Goal: Information Seeking & Learning: Check status

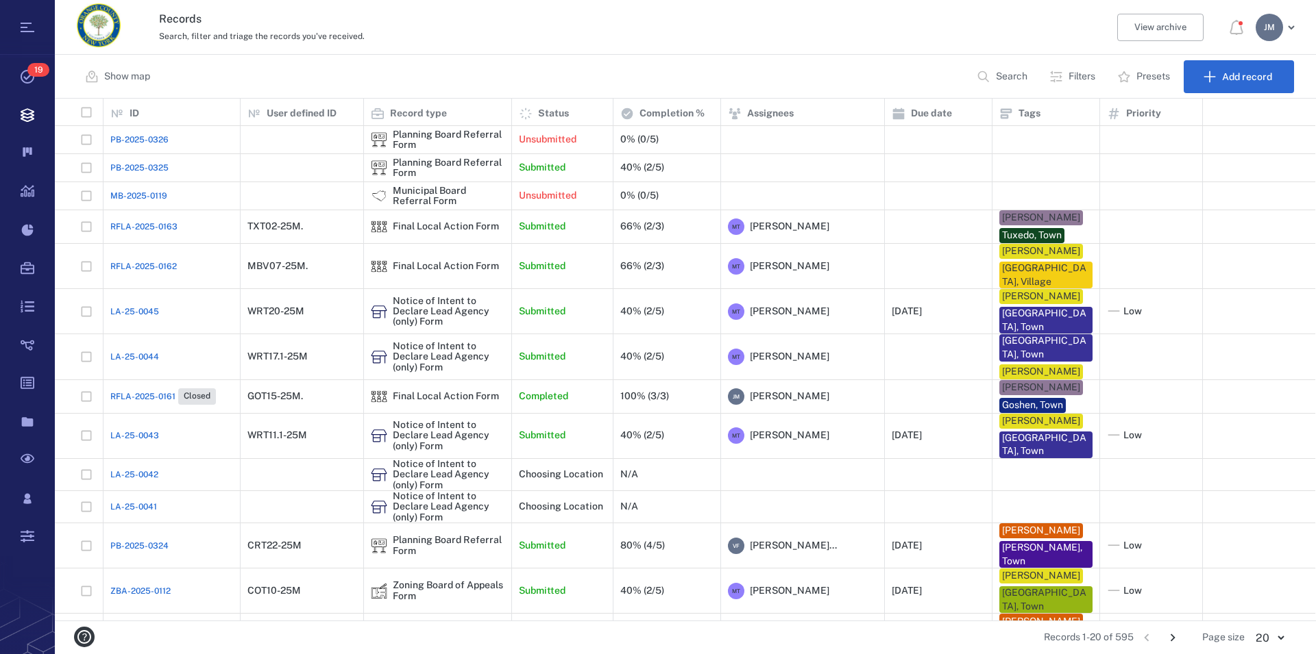
click at [997, 77] on p "Search" at bounding box center [1012, 77] width 32 height 14
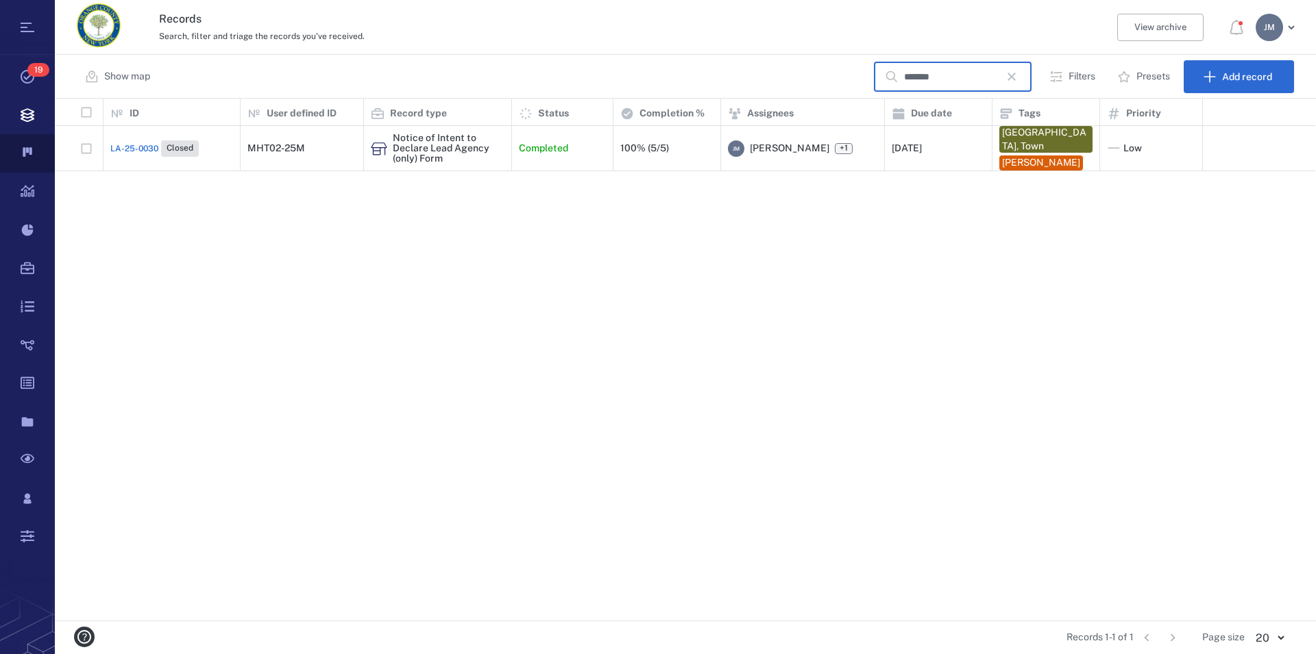
type input "*******"
click at [1016, 77] on icon "button" at bounding box center [1011, 77] width 8 height 8
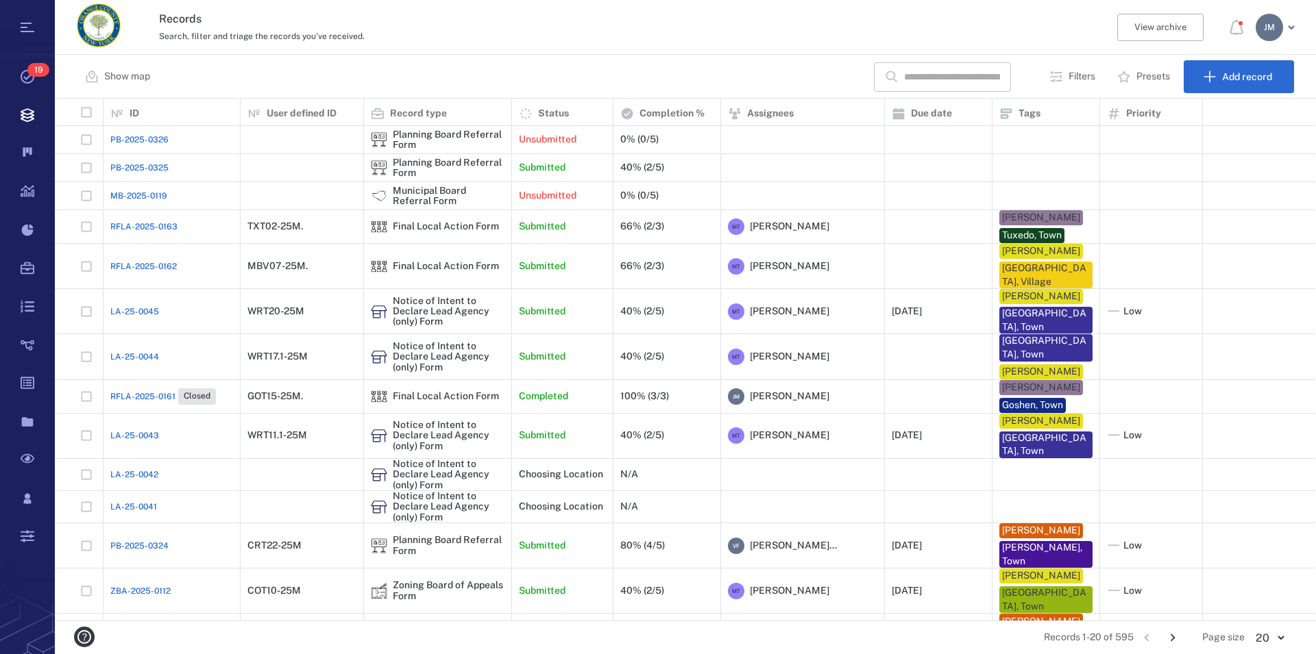
click at [1080, 77] on p "Filters" at bounding box center [1081, 77] width 27 height 14
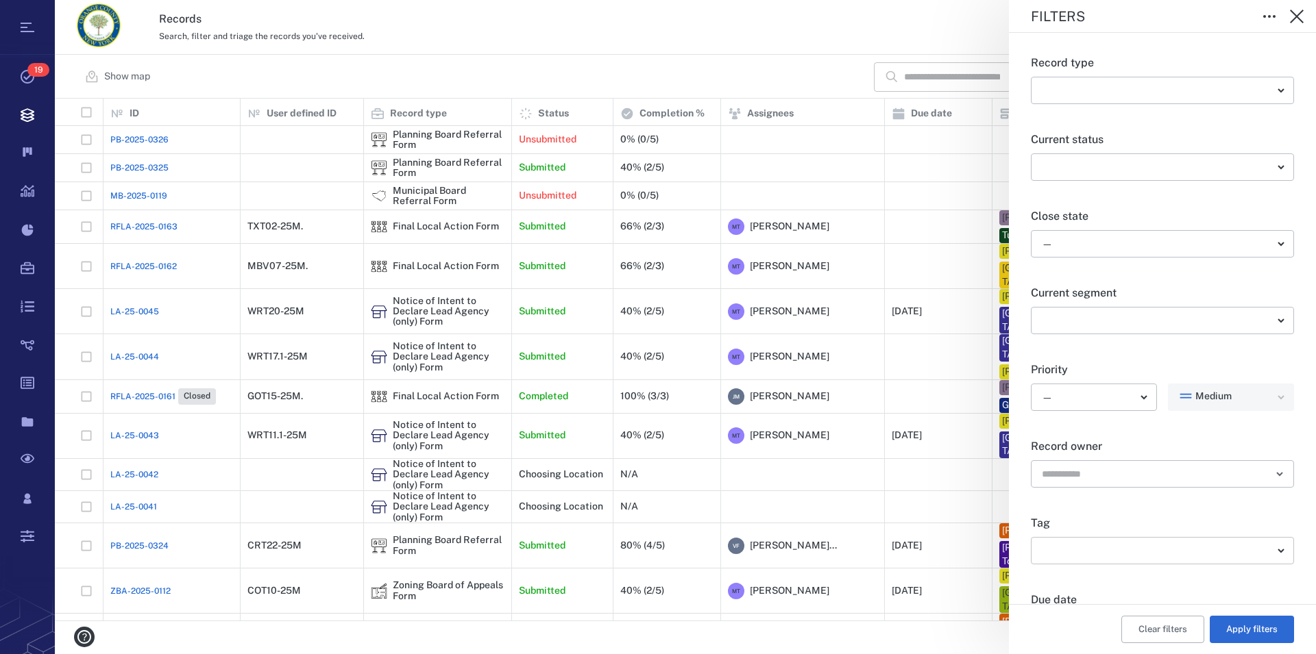
click at [1112, 555] on body "Tasks 19 Records Boards Dashboard Reports Record types Guide steps Rules Form b…" at bounding box center [658, 327] width 1316 height 654
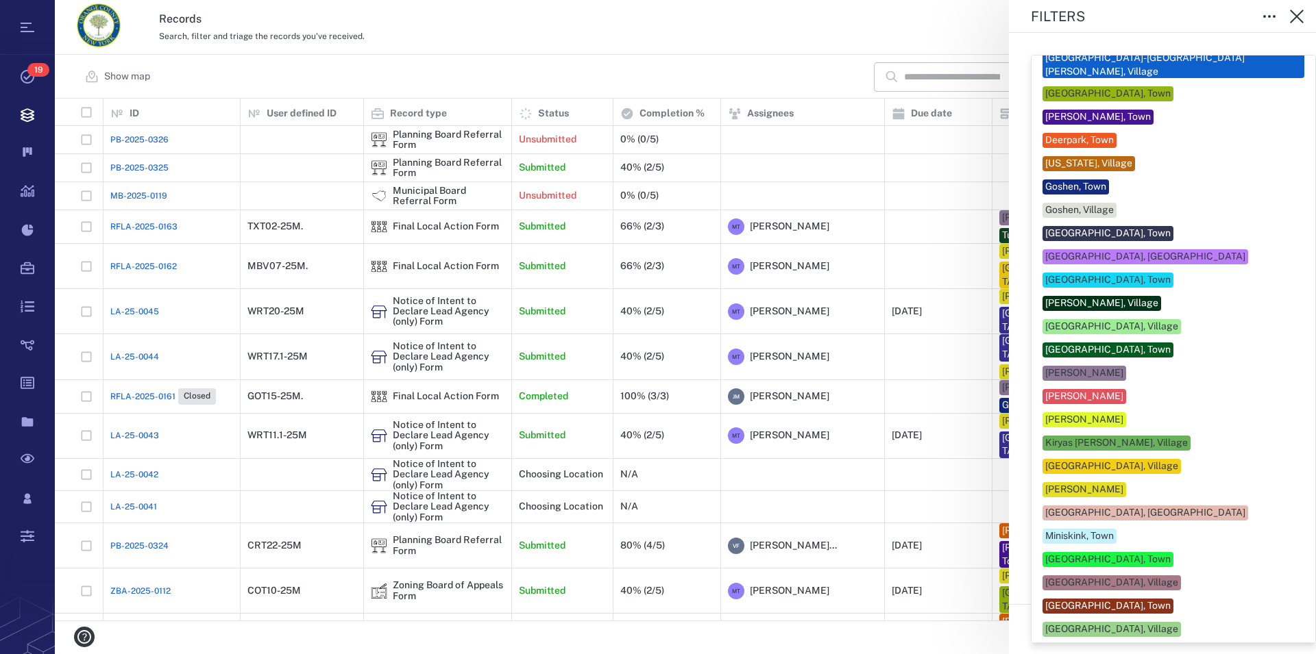
scroll to position [156, 0]
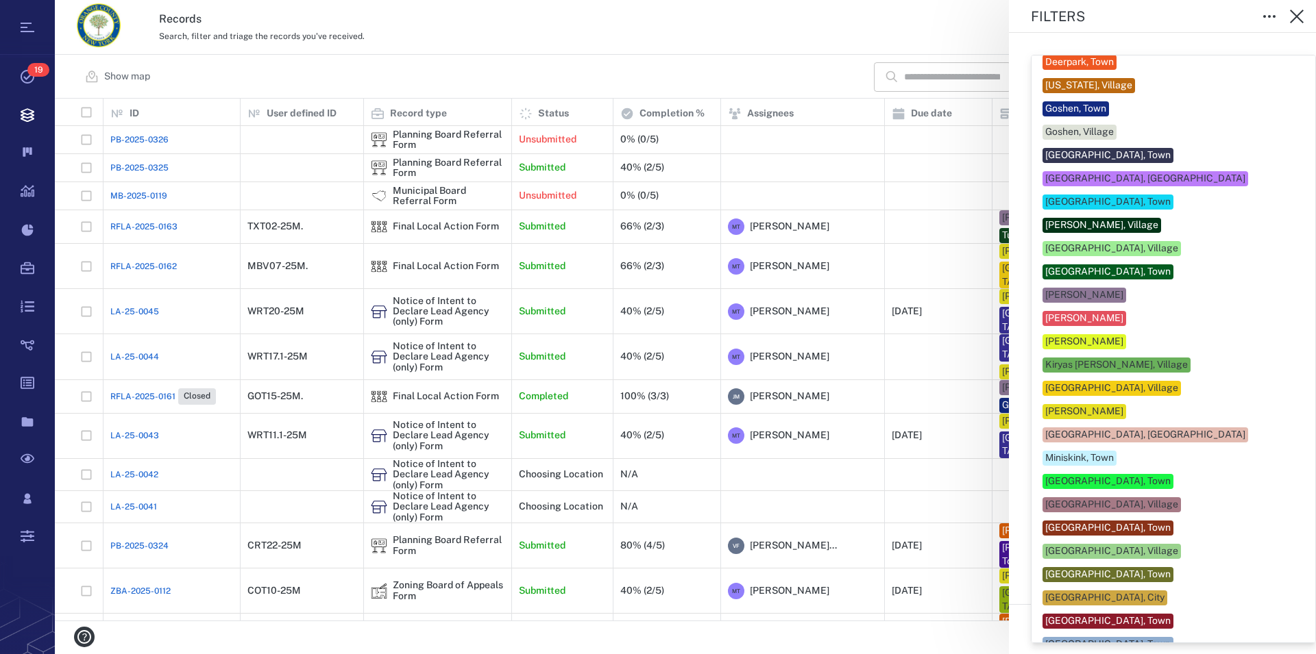
click at [1099, 568] on div "[GEOGRAPHIC_DATA], Town" at bounding box center [1107, 575] width 125 height 14
type input "**"
click at [1297, 542] on div at bounding box center [658, 327] width 1316 height 654
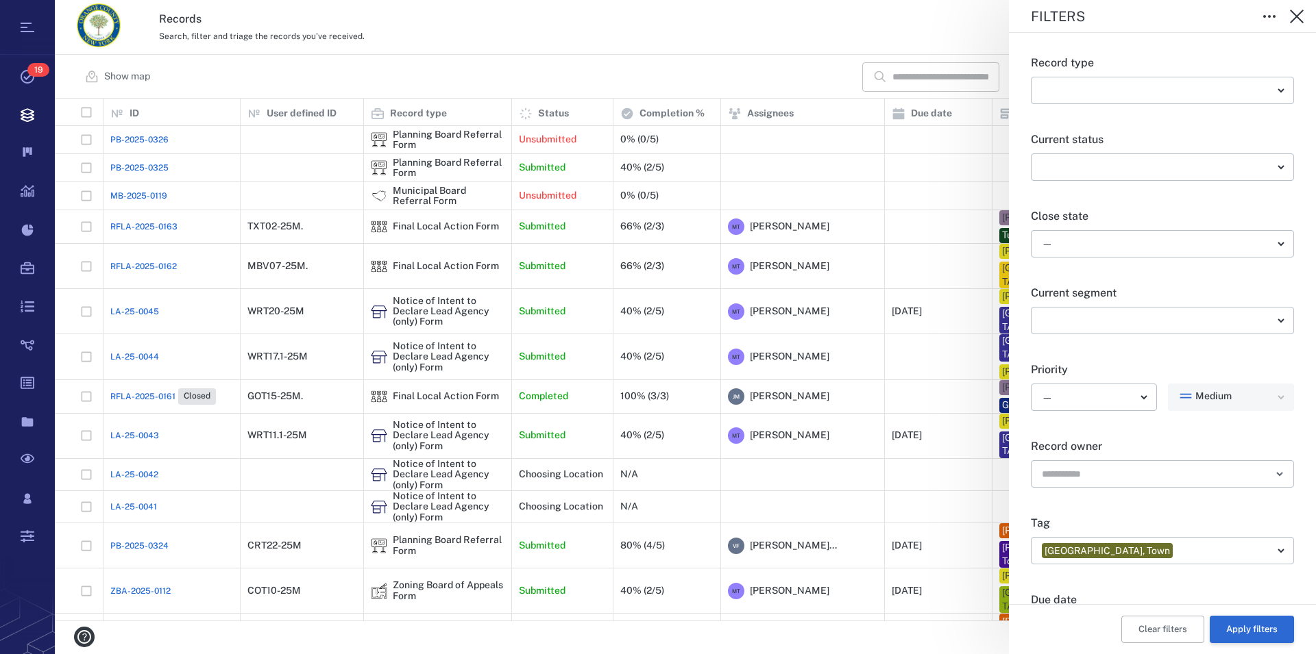
click at [1236, 630] on button "Apply filters" at bounding box center [1252, 629] width 84 height 27
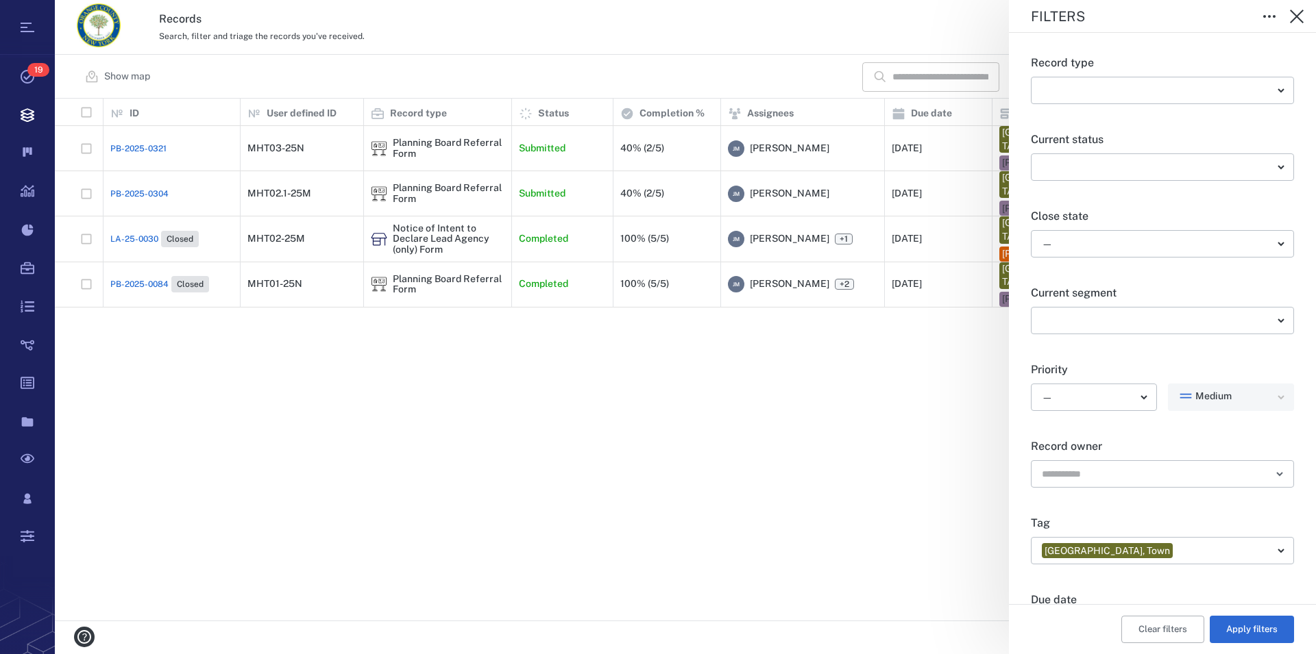
click at [501, 312] on div "Filters Record type ​ ​ Current status ​ ​ Close state — ​ Current segment ​ ​ …" at bounding box center [685, 327] width 1261 height 654
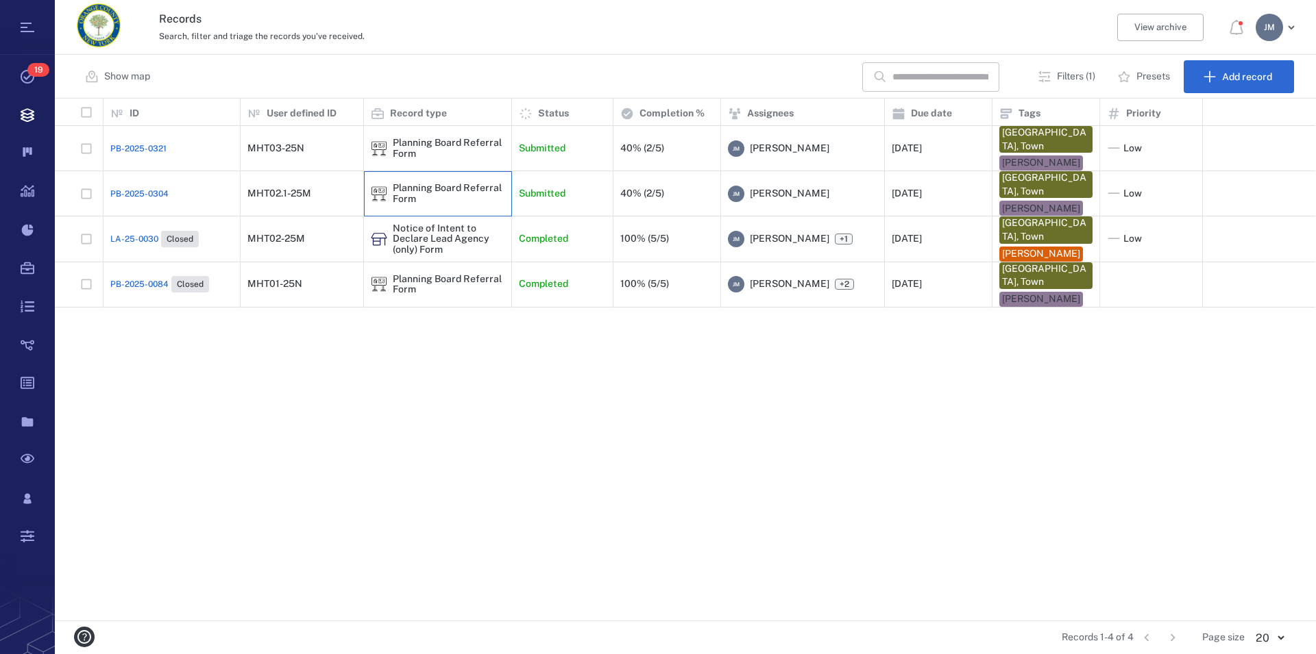
click at [438, 183] on div "Planning Board Referral Form" at bounding box center [449, 193] width 112 height 21
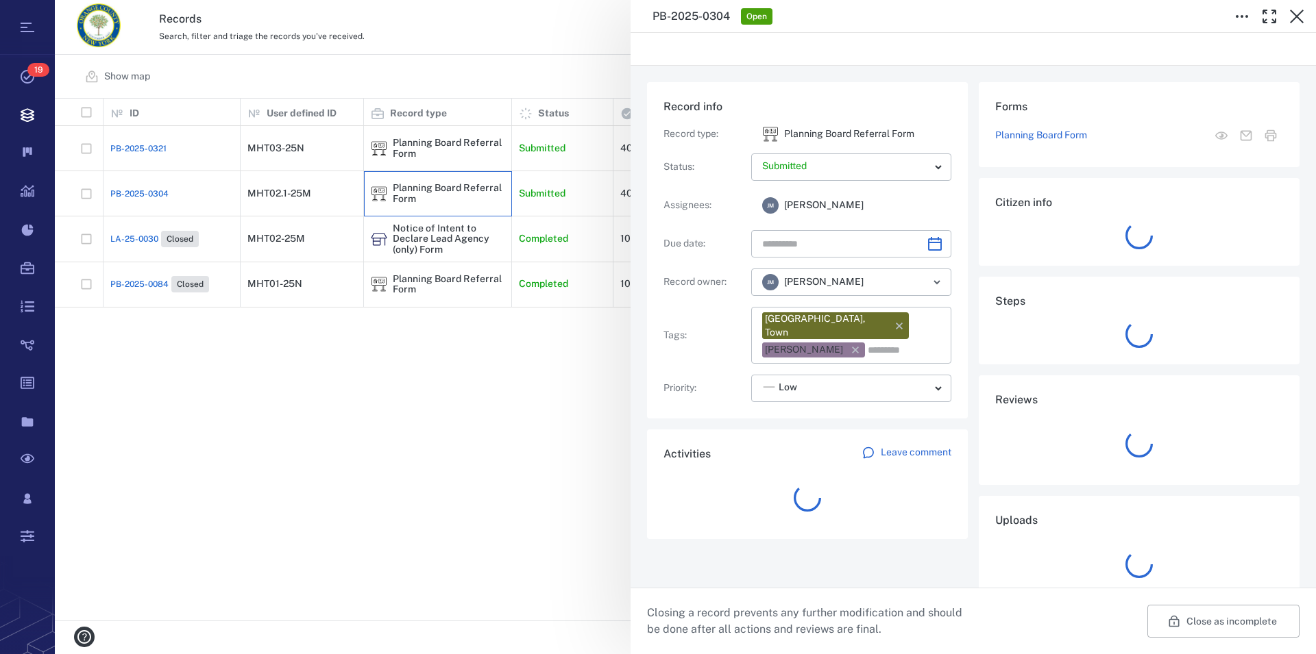
type input "**********"
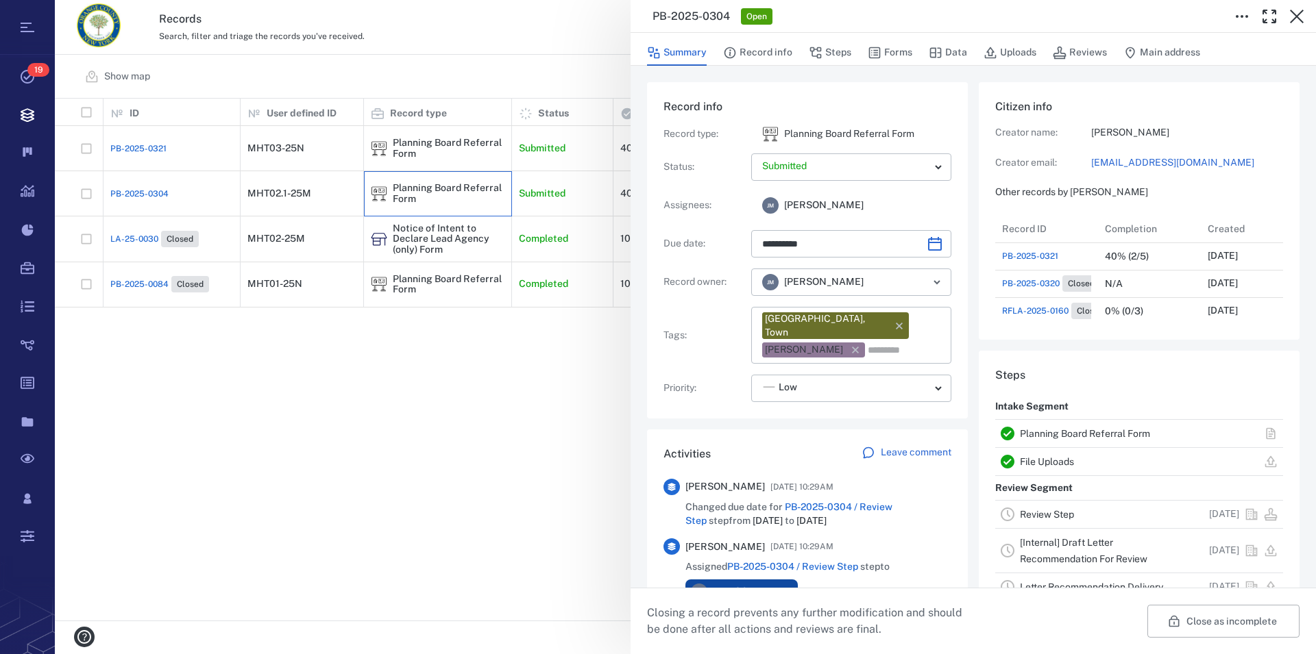
scroll to position [12, 13]
click at [1051, 514] on link "Review Step" at bounding box center [1047, 514] width 54 height 11
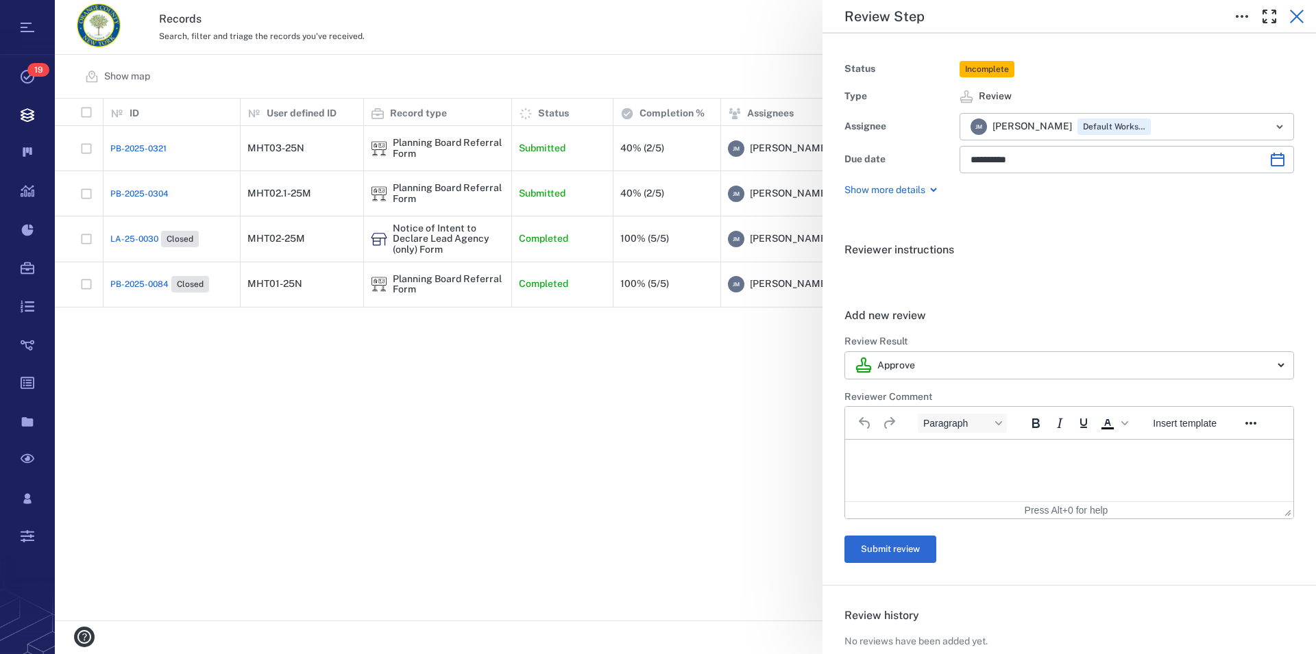
click at [1297, 19] on icon "button" at bounding box center [1296, 16] width 16 height 16
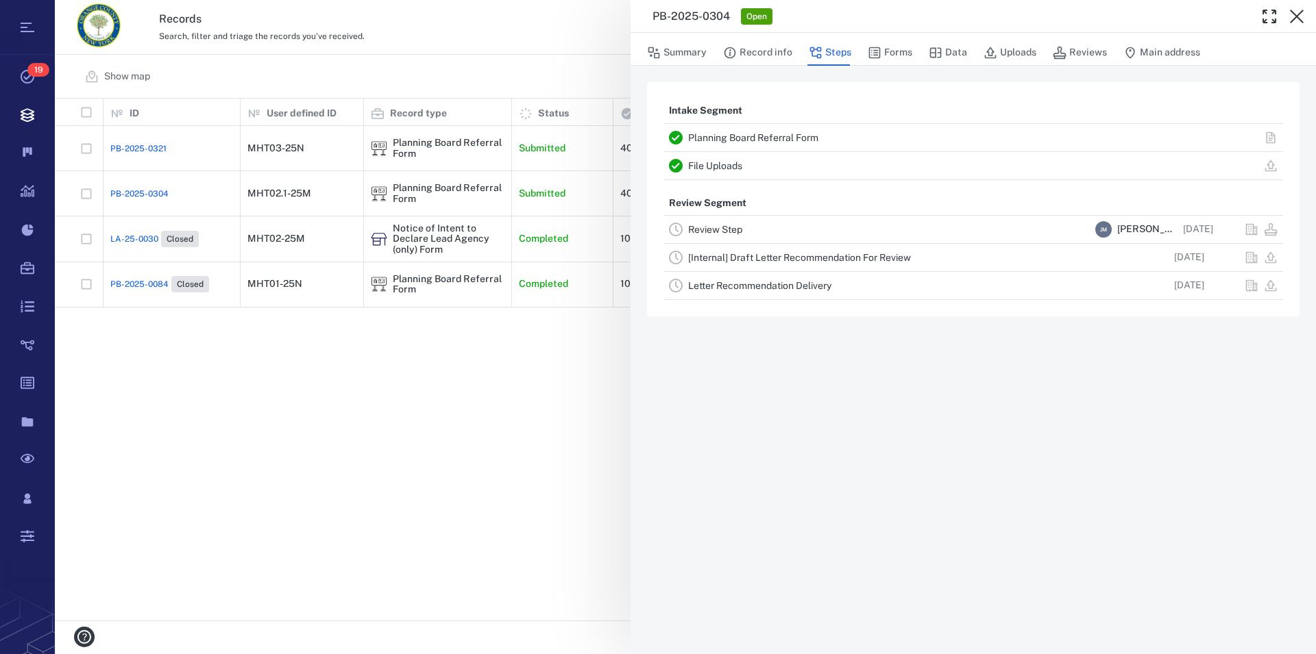
click at [1297, 19] on icon "button" at bounding box center [1296, 16] width 16 height 16
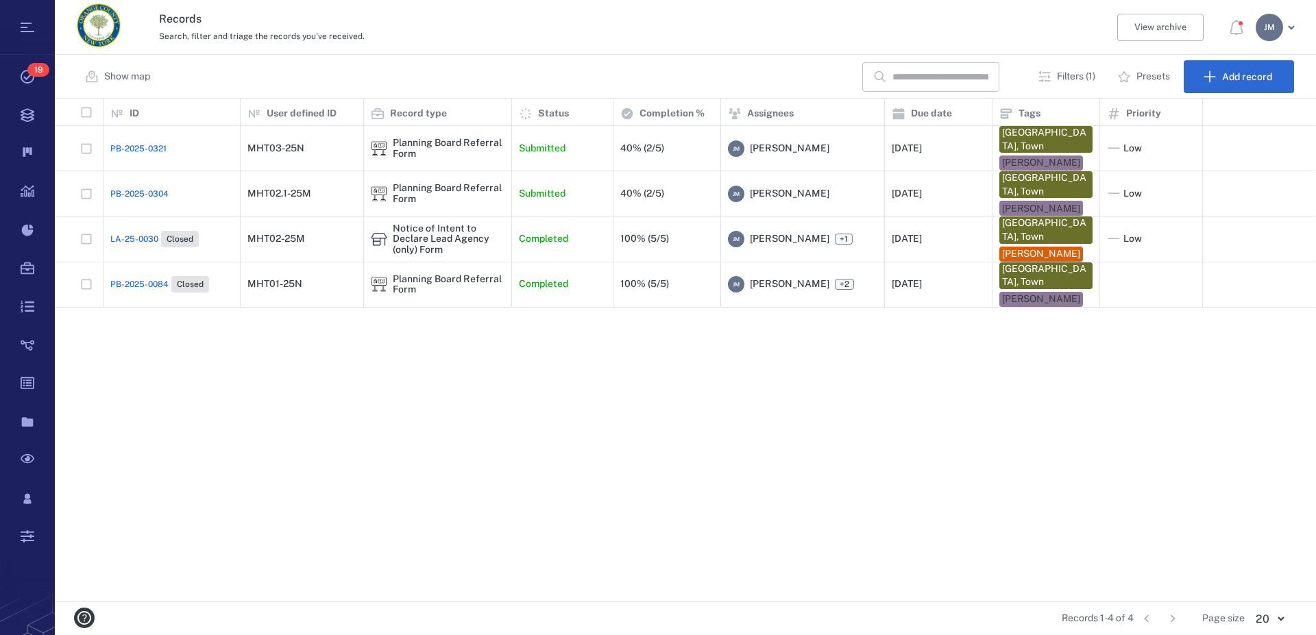
scroll to position [491, 1249]
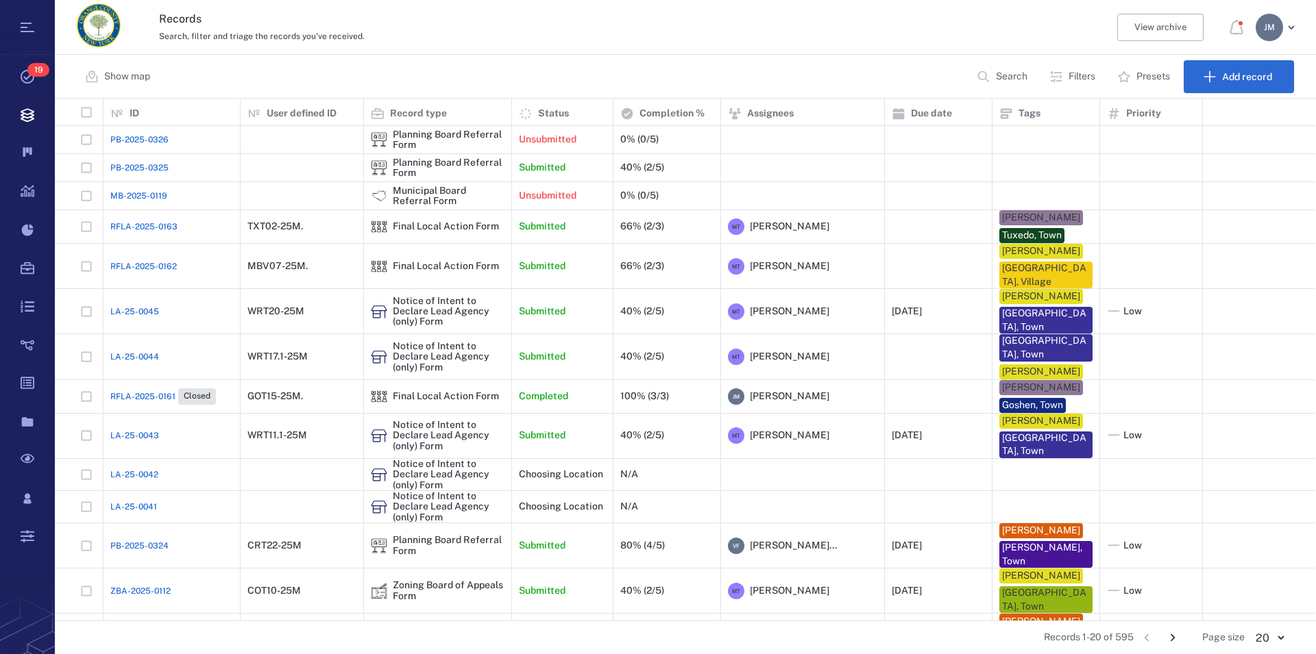
click at [996, 80] on p "Search" at bounding box center [1012, 77] width 32 height 14
click at [1062, 72] on button "Filters" at bounding box center [1073, 76] width 65 height 33
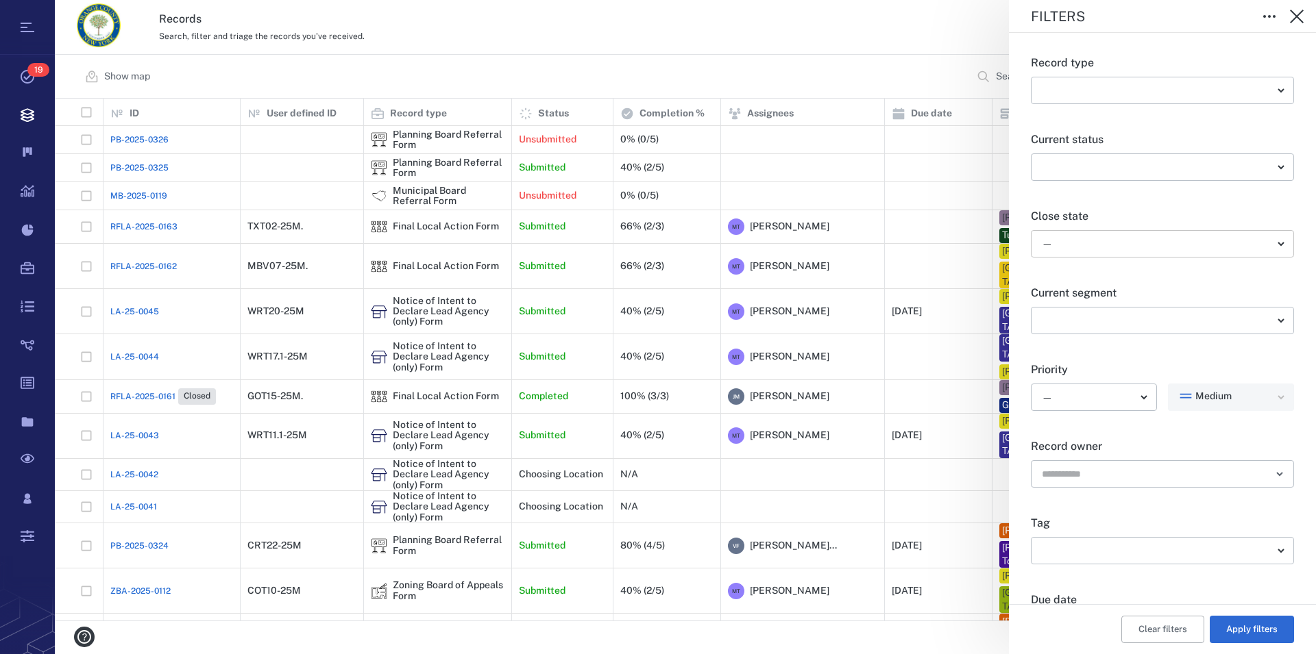
click at [1079, 237] on body "Tasks 19 Records Boards Dashboard Reports Record types Guide steps Rules Form b…" at bounding box center [658, 327] width 1316 height 654
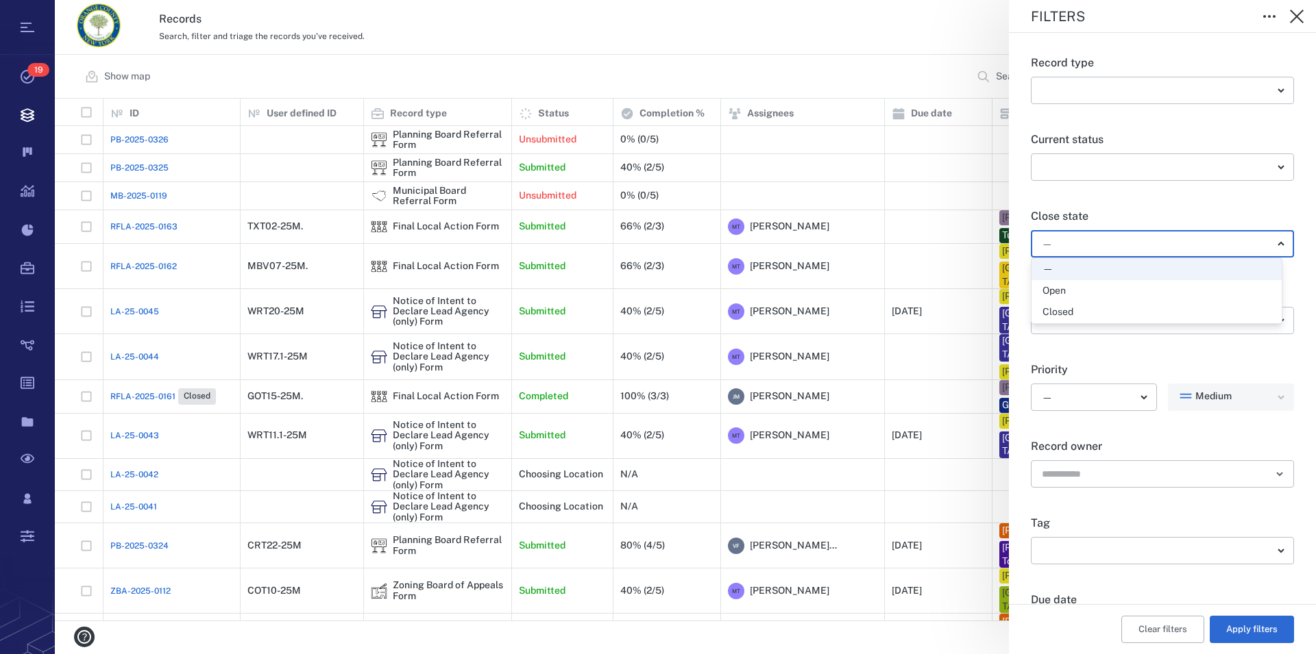
click at [1082, 287] on div "Open" at bounding box center [1156, 291] width 228 height 14
type input "*****"
click at [1241, 627] on button "Apply filters" at bounding box center [1252, 629] width 84 height 27
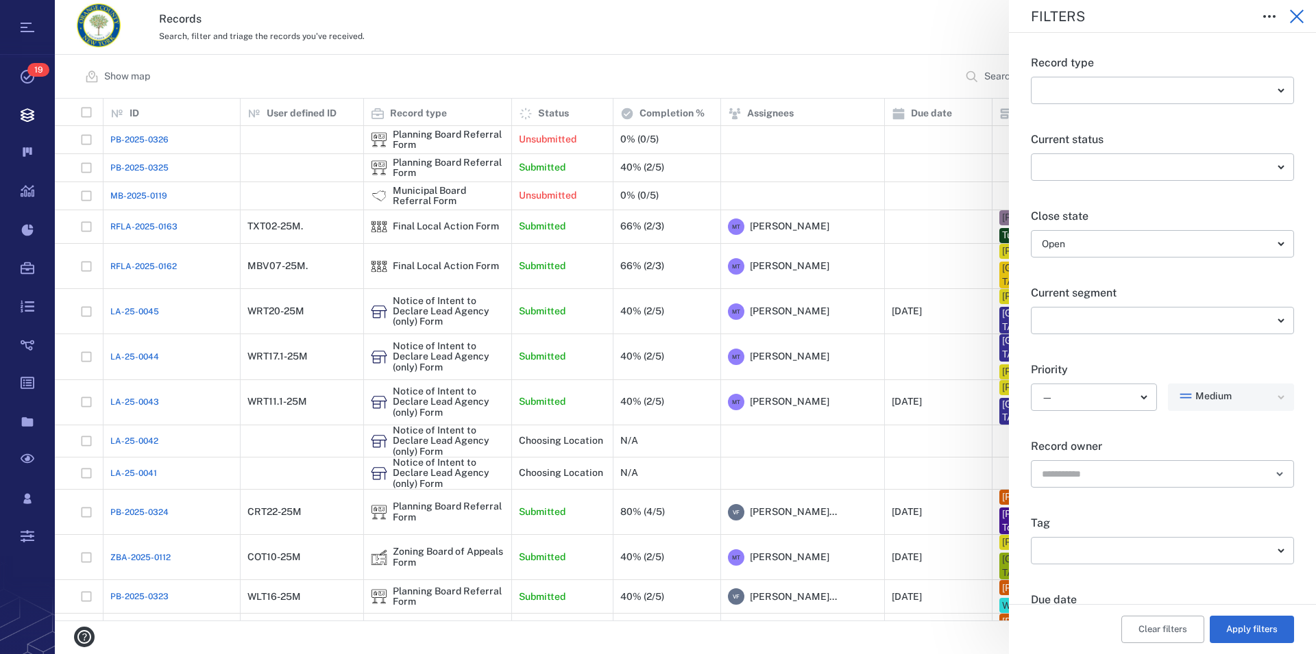
click at [1301, 19] on icon "button" at bounding box center [1296, 16] width 16 height 16
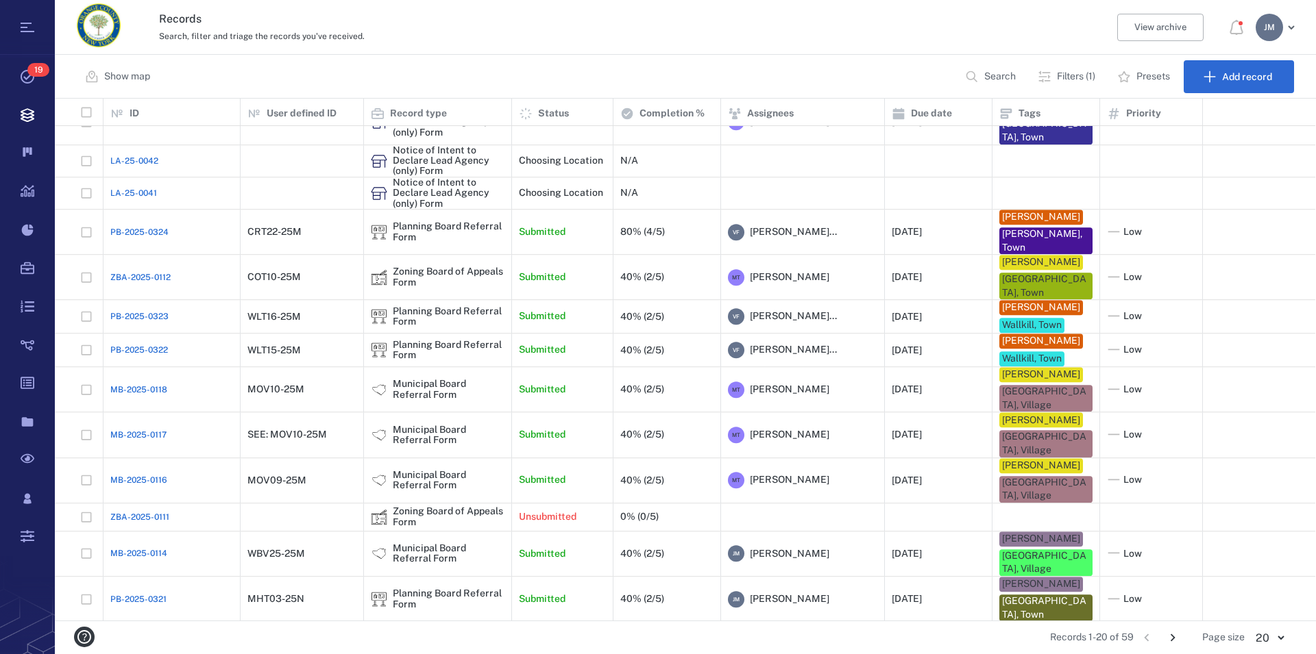
scroll to position [282, 0]
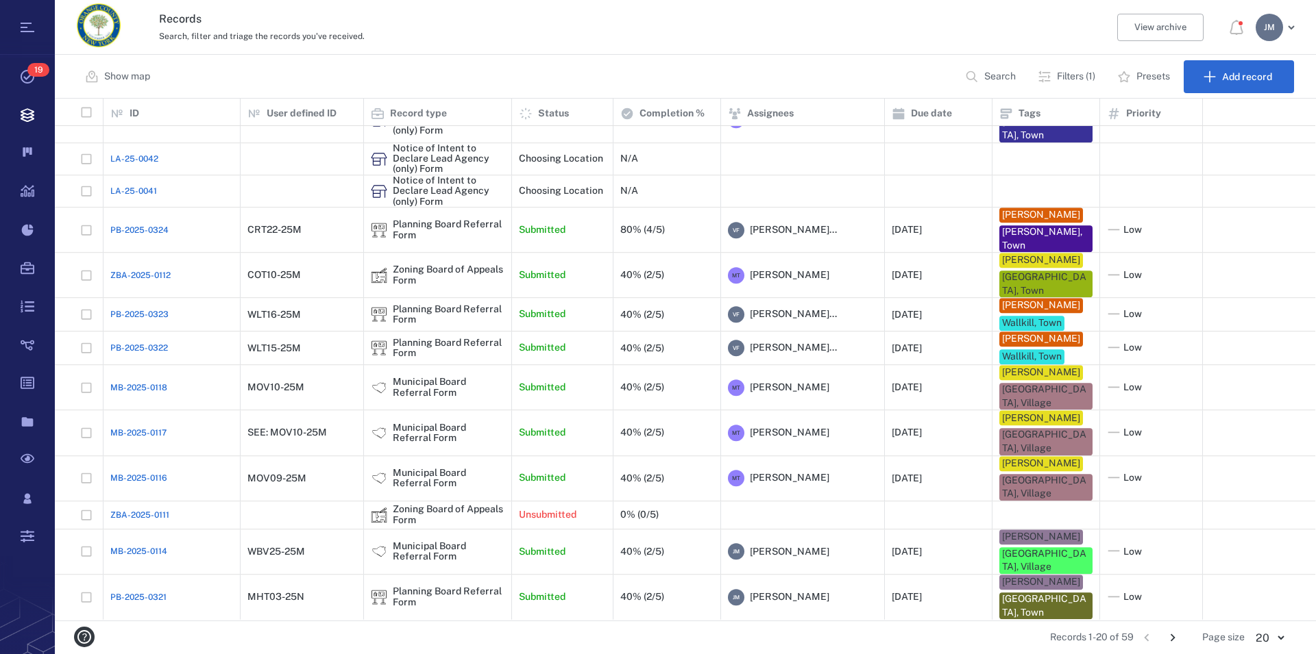
click at [1173, 635] on icon "Go to next page" at bounding box center [1172, 637] width 15 height 15
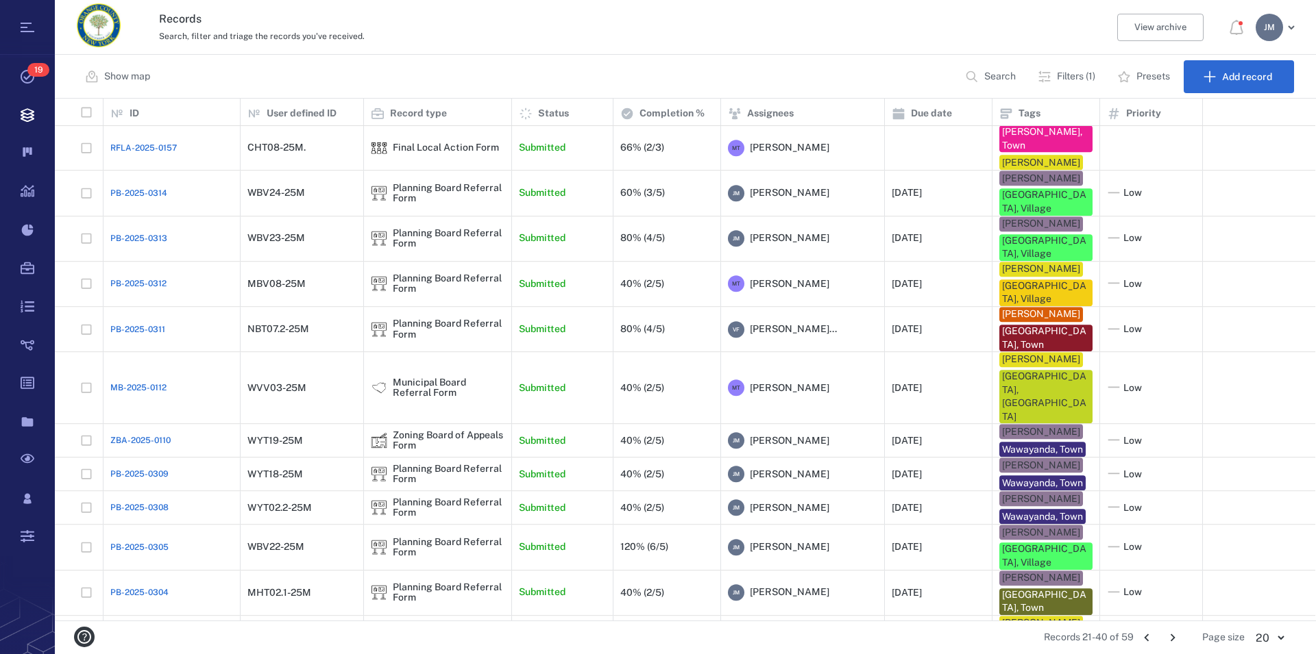
scroll to position [267, 0]
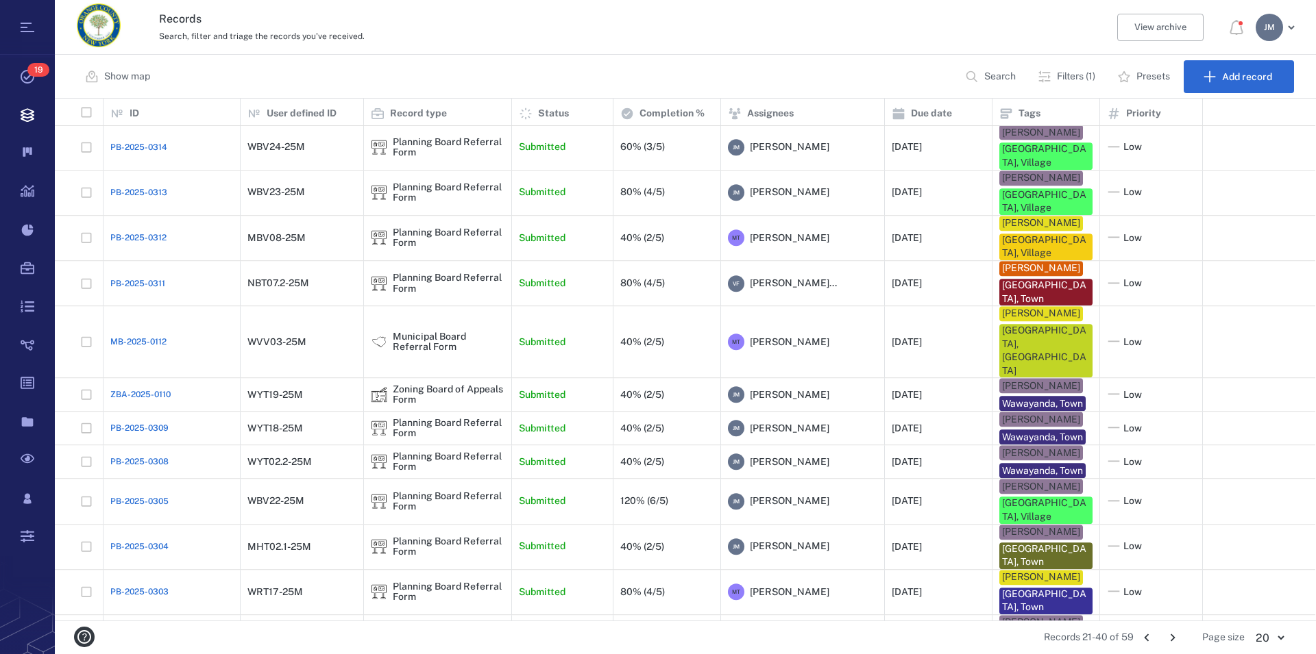
click at [1172, 631] on icon "Go to next page" at bounding box center [1172, 637] width 15 height 15
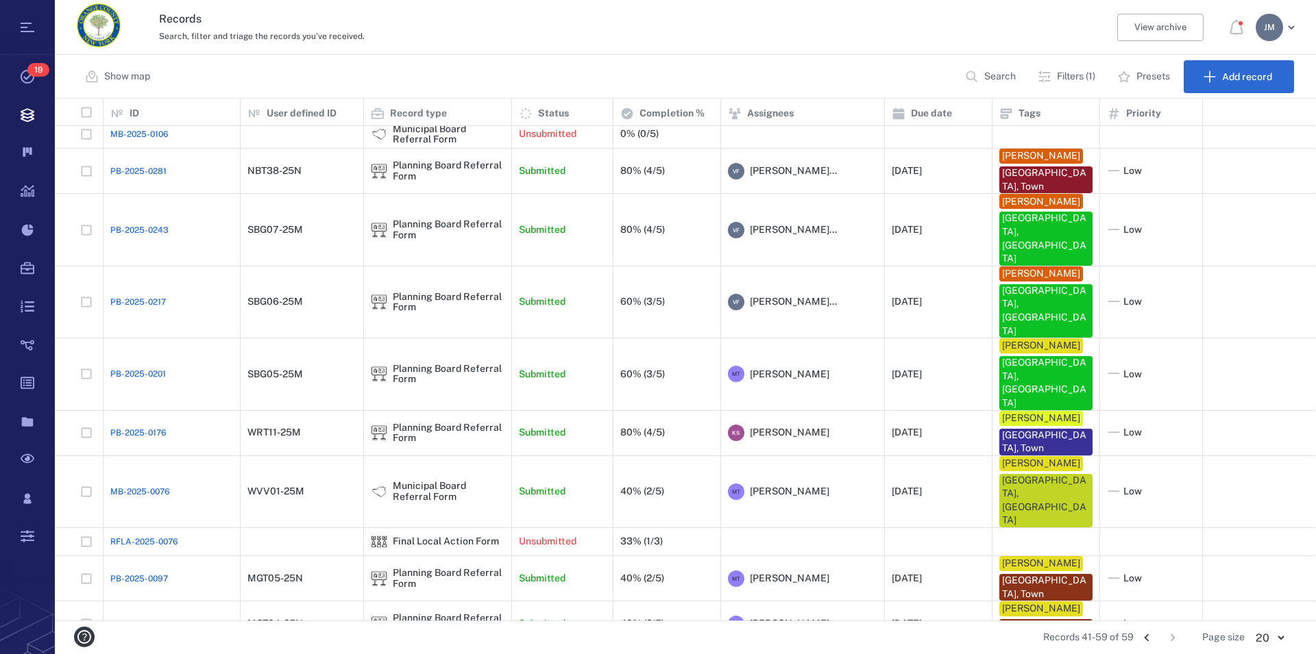
scroll to position [22, 0]
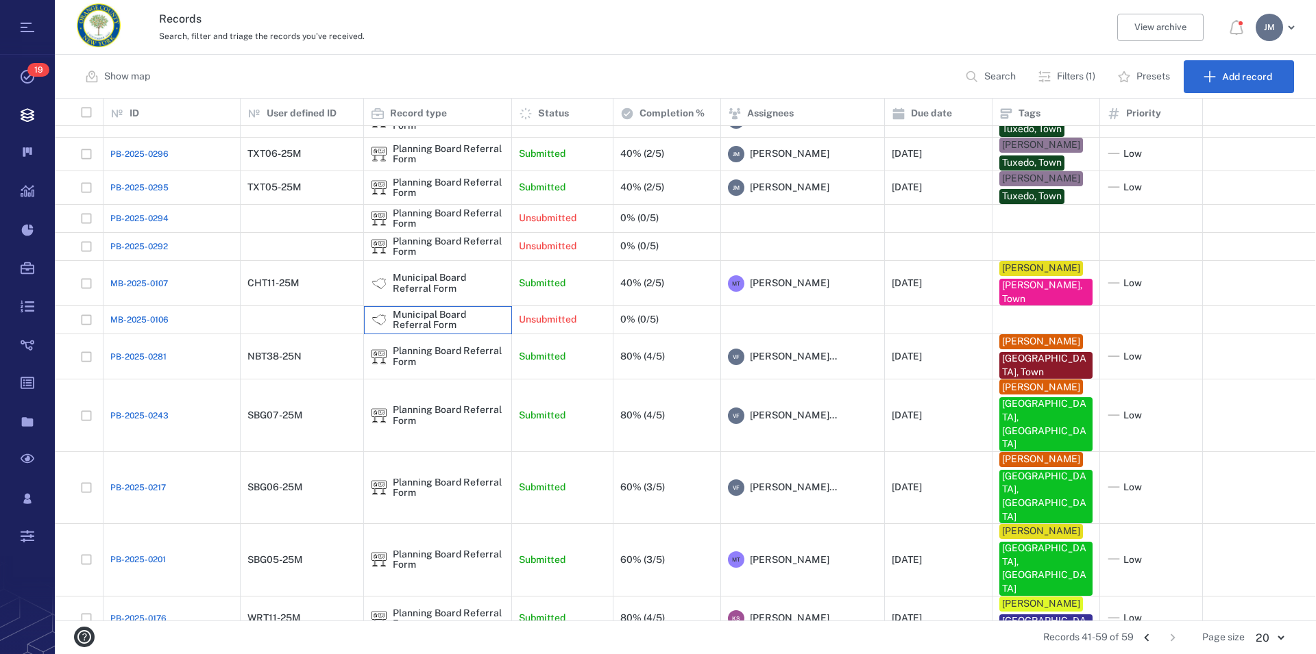
click at [439, 320] on div "Municipal Board Referral Form" at bounding box center [449, 320] width 112 height 21
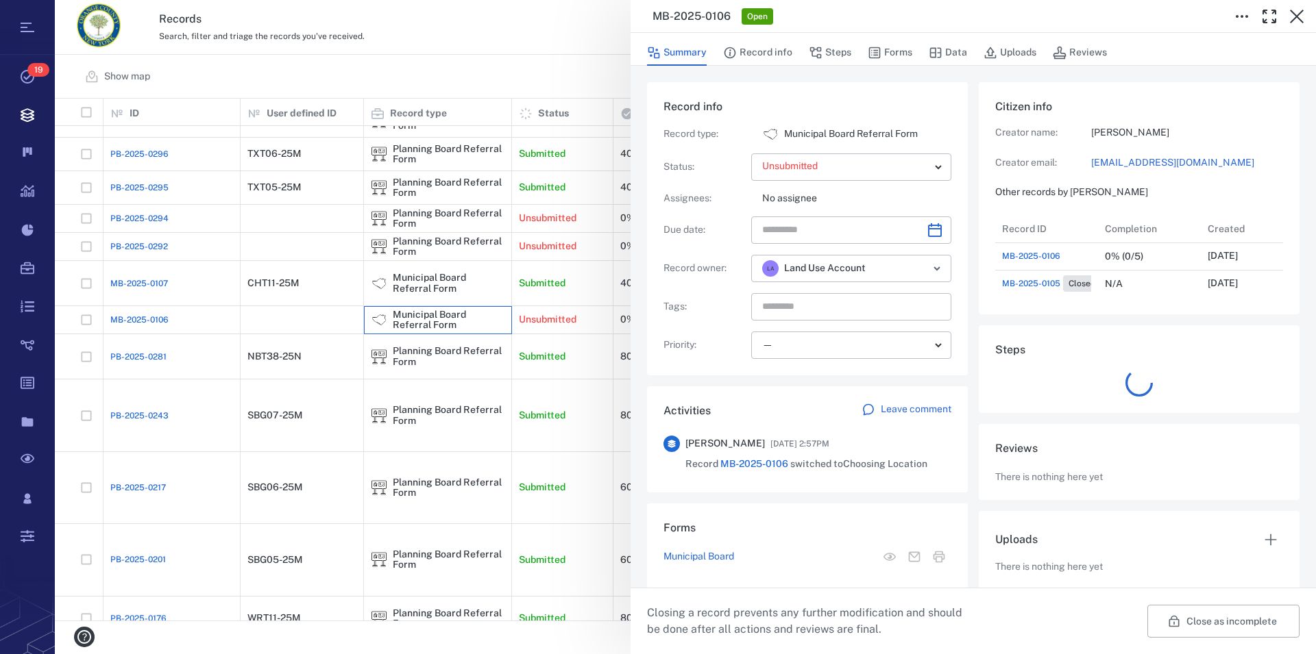
scroll to position [82, 271]
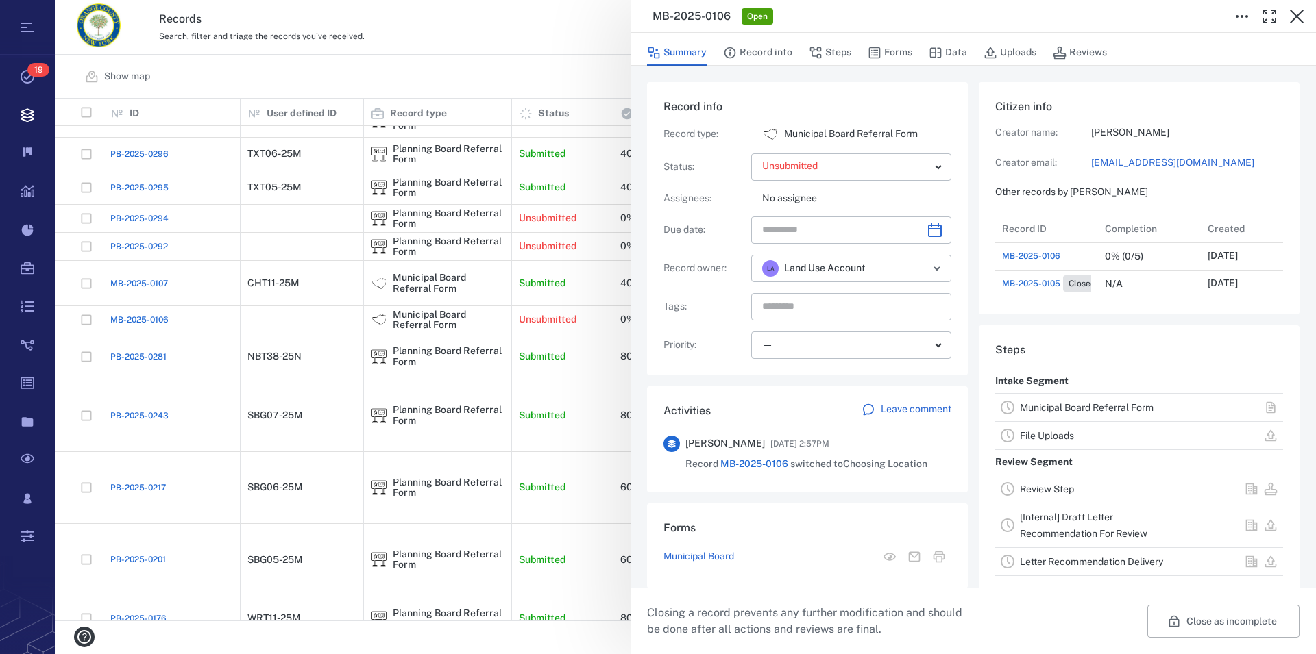
click at [1086, 413] on link "Municipal Board Referral Form" at bounding box center [1087, 407] width 134 height 11
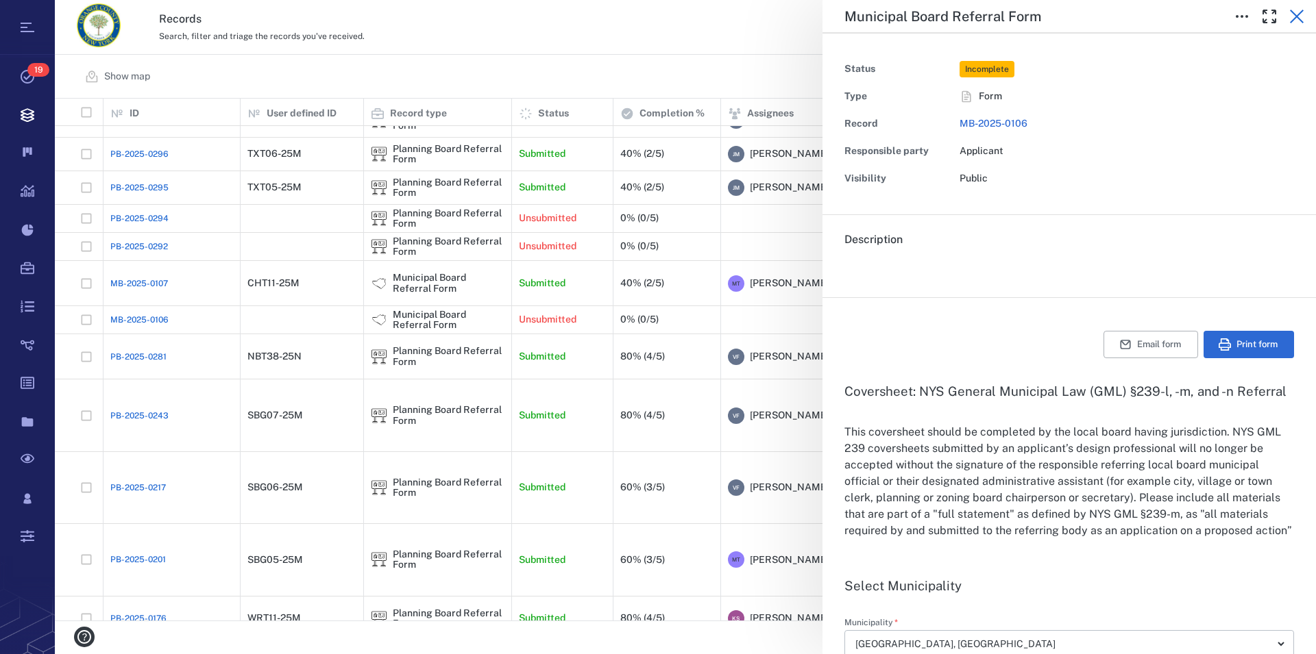
click at [1297, 17] on icon "button" at bounding box center [1297, 17] width 14 height 14
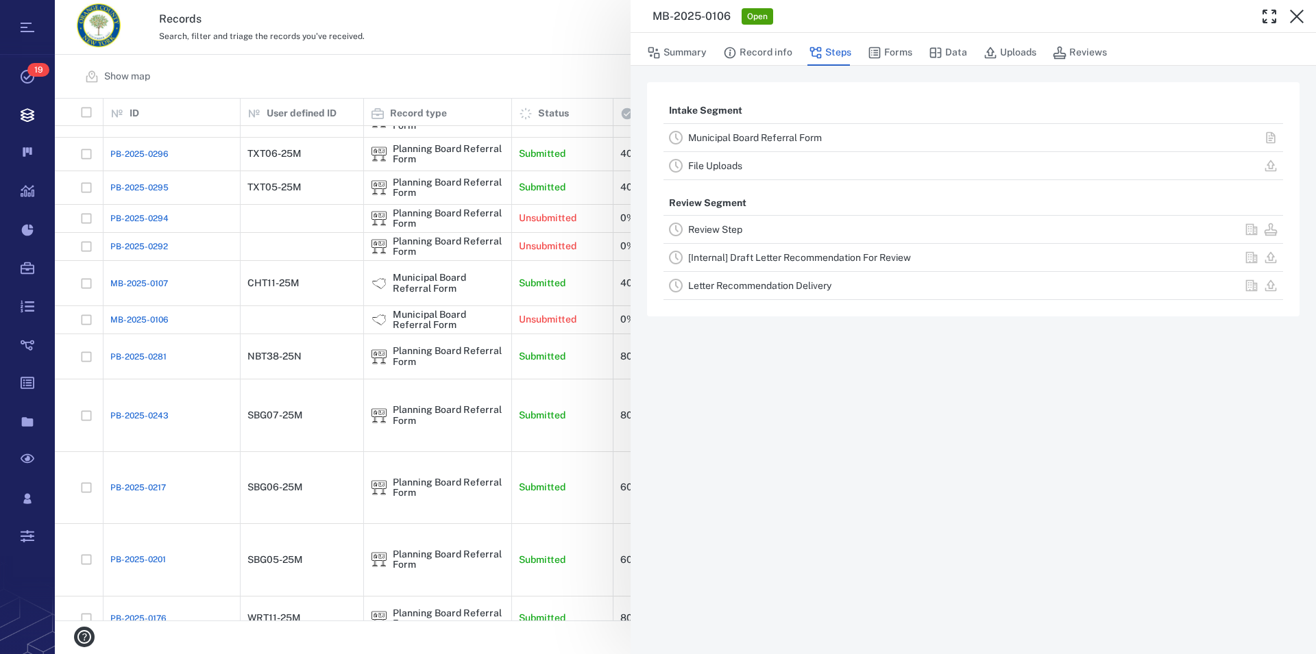
click at [722, 168] on link "File Uploads" at bounding box center [715, 165] width 54 height 11
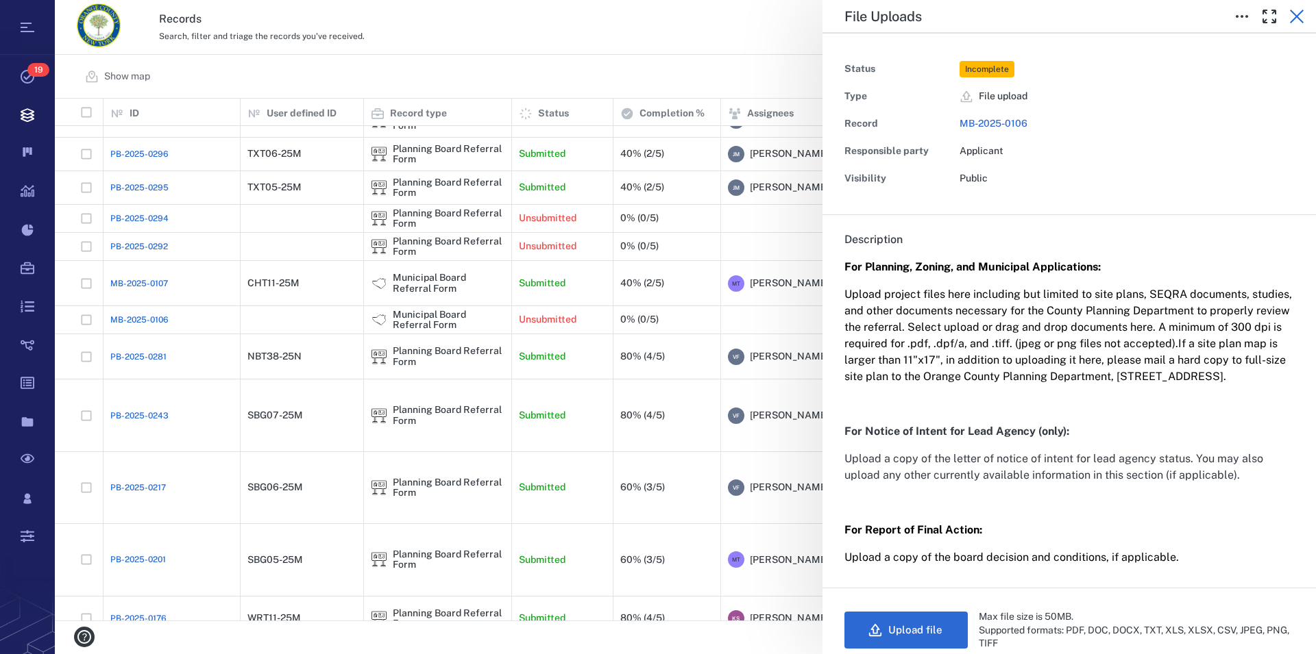
click at [1292, 14] on icon "button" at bounding box center [1296, 16] width 16 height 16
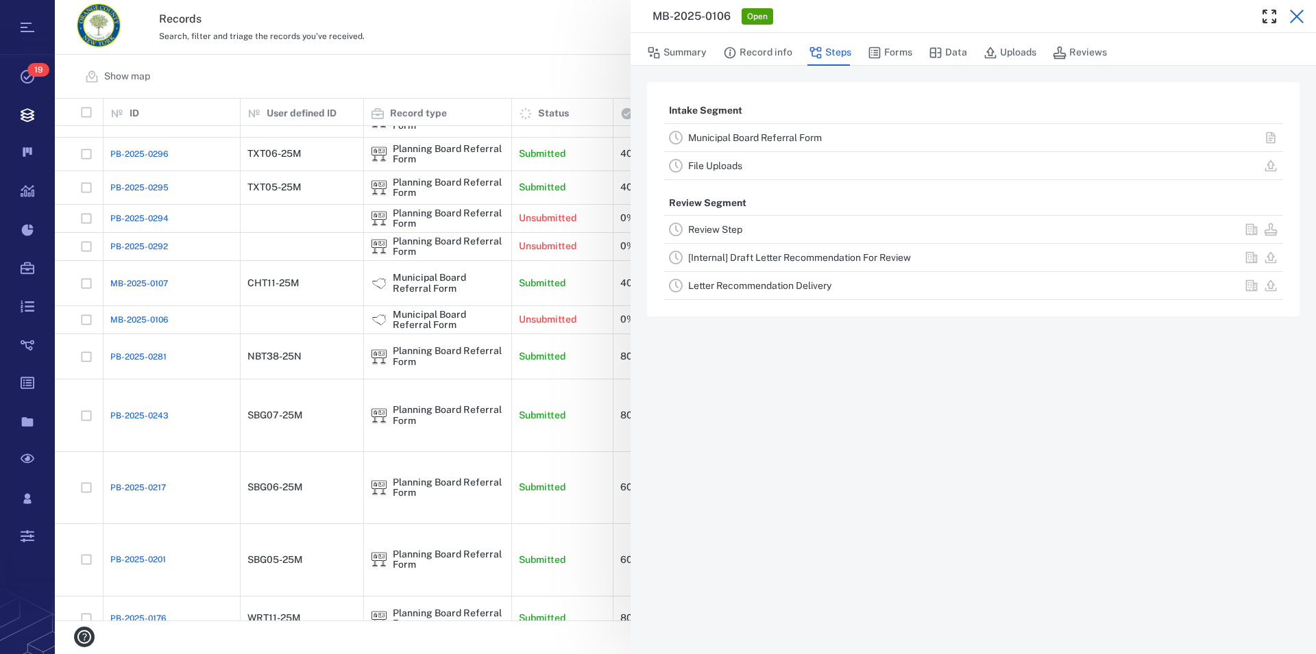
click at [1293, 14] on icon "button" at bounding box center [1297, 17] width 14 height 14
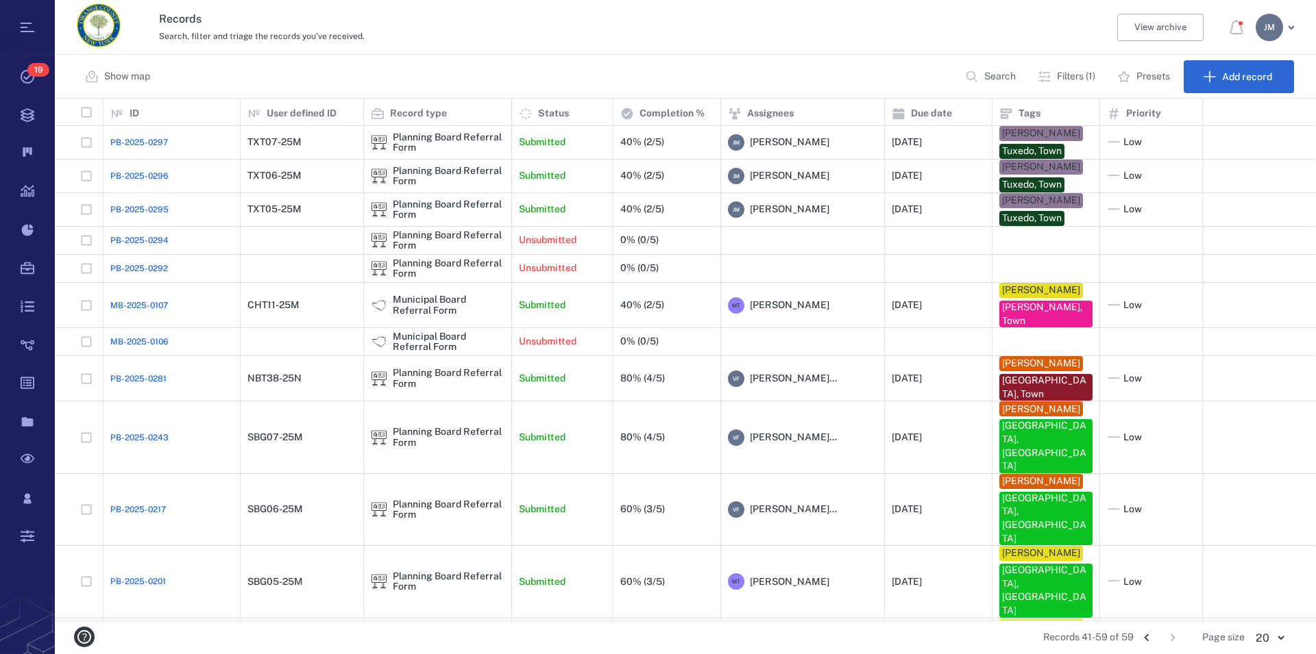
click at [1149, 639] on icon "Go to previous page" at bounding box center [1146, 637] width 15 height 15
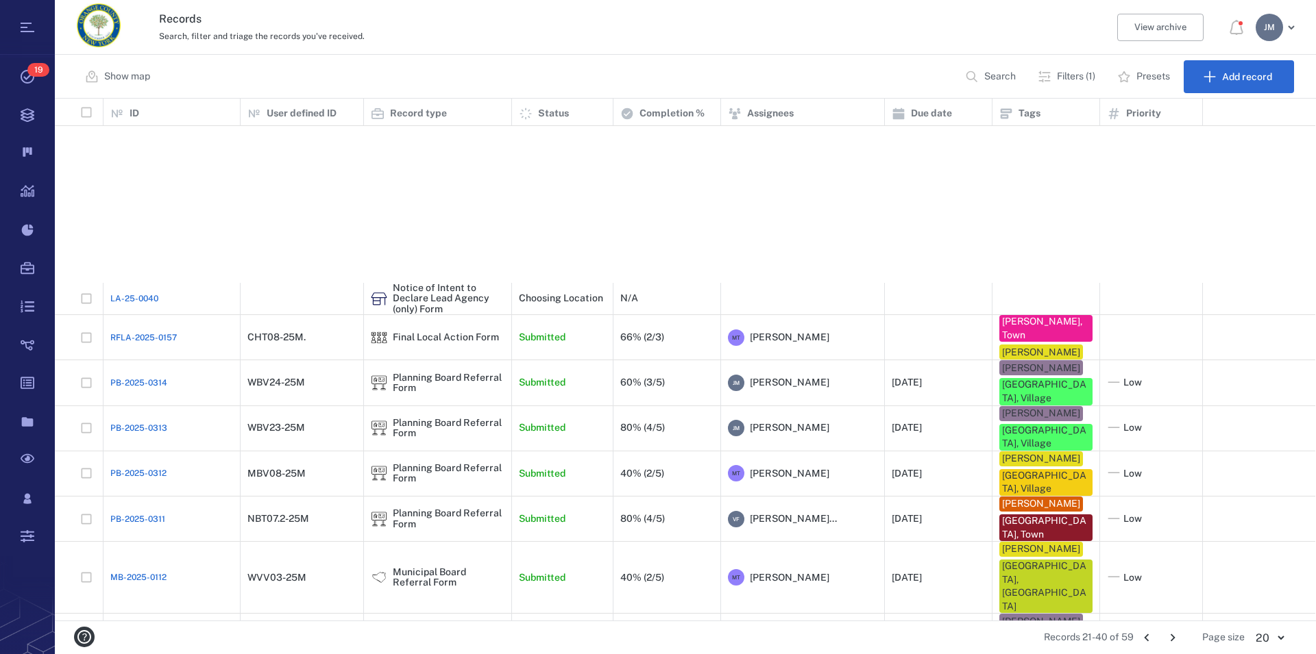
scroll to position [264, 0]
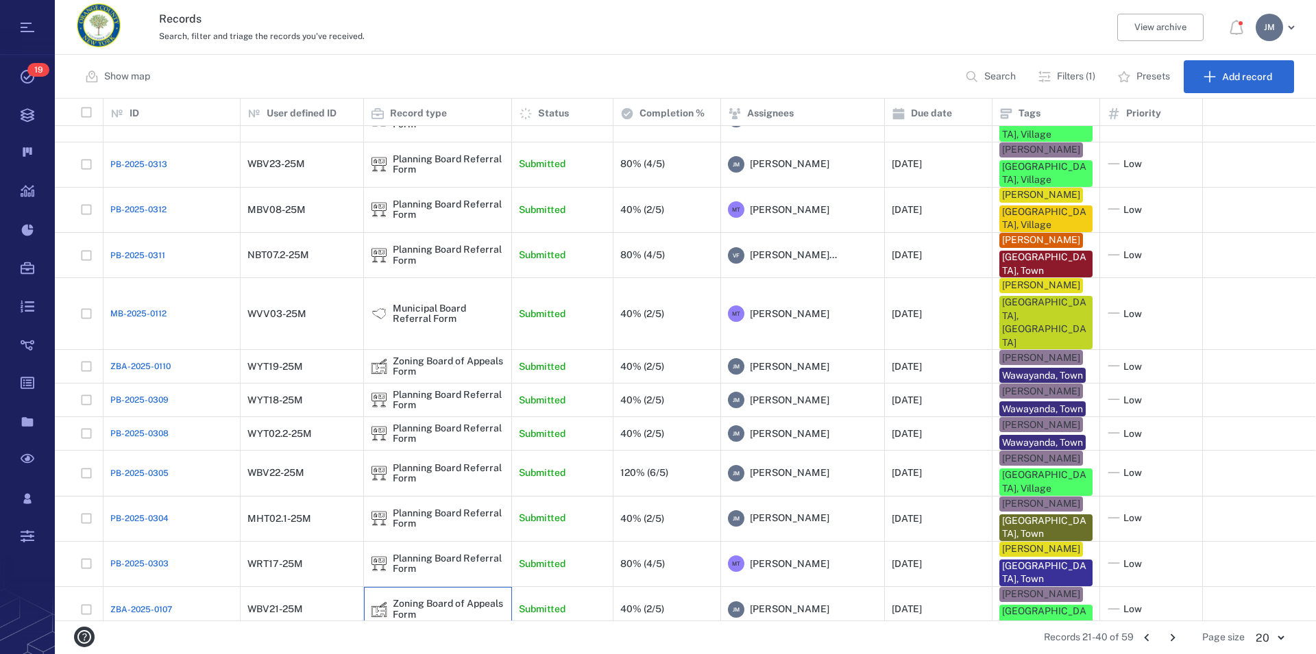
click at [421, 599] on div "Zoning Board of Appeals Form" at bounding box center [449, 609] width 112 height 21
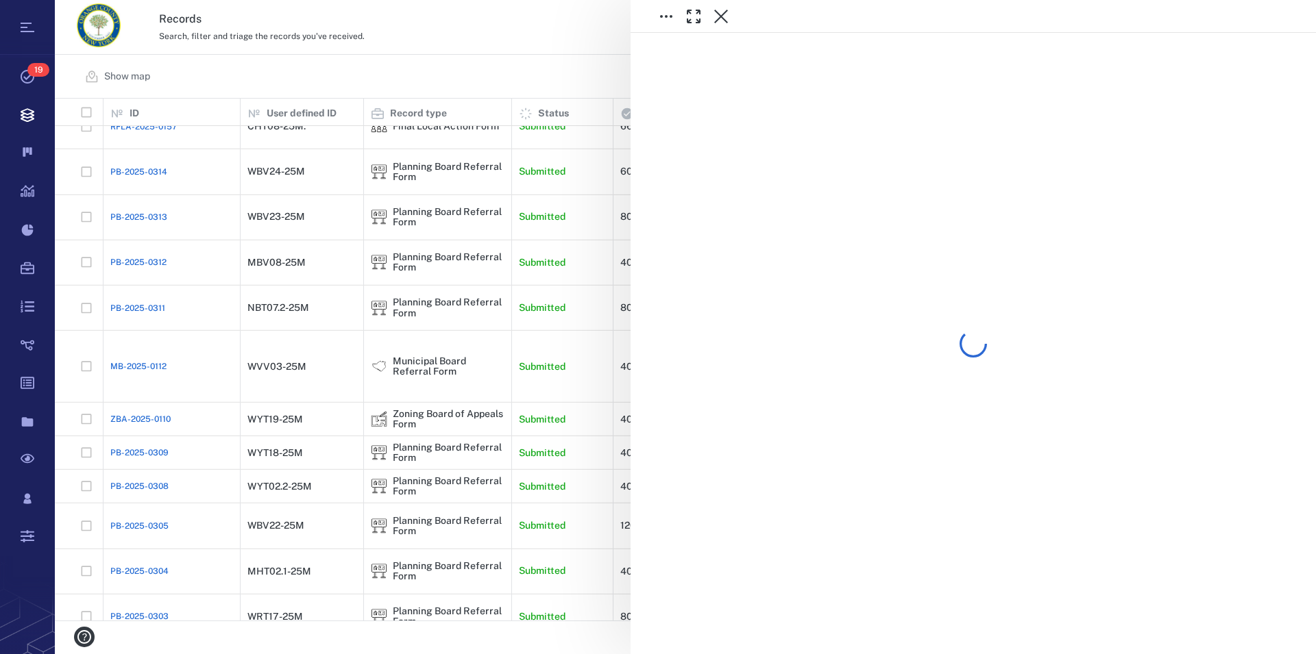
scroll to position [242, 0]
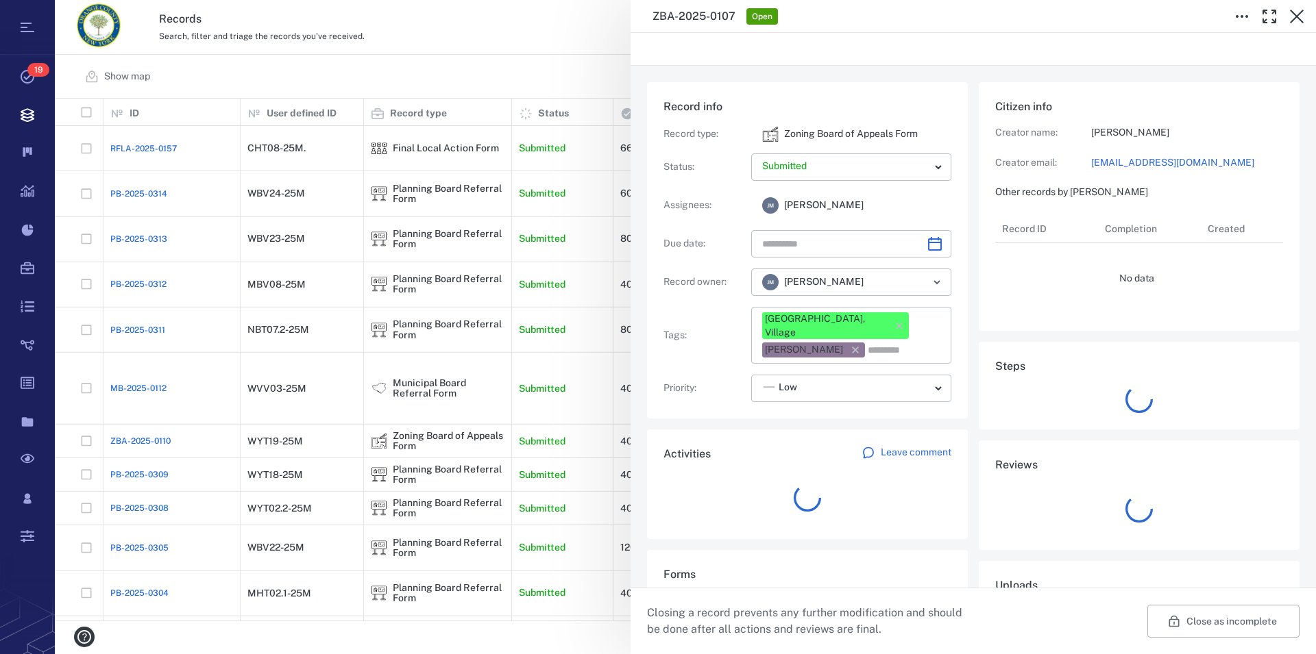
type input "**********"
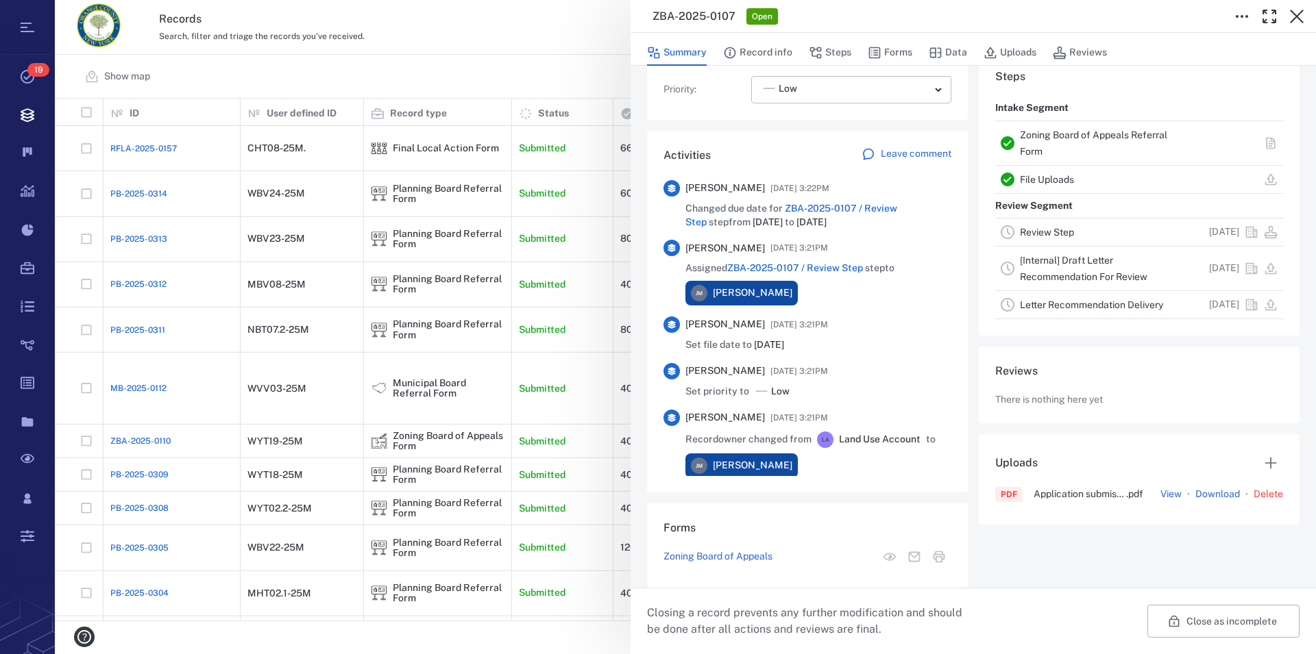
scroll to position [313, 0]
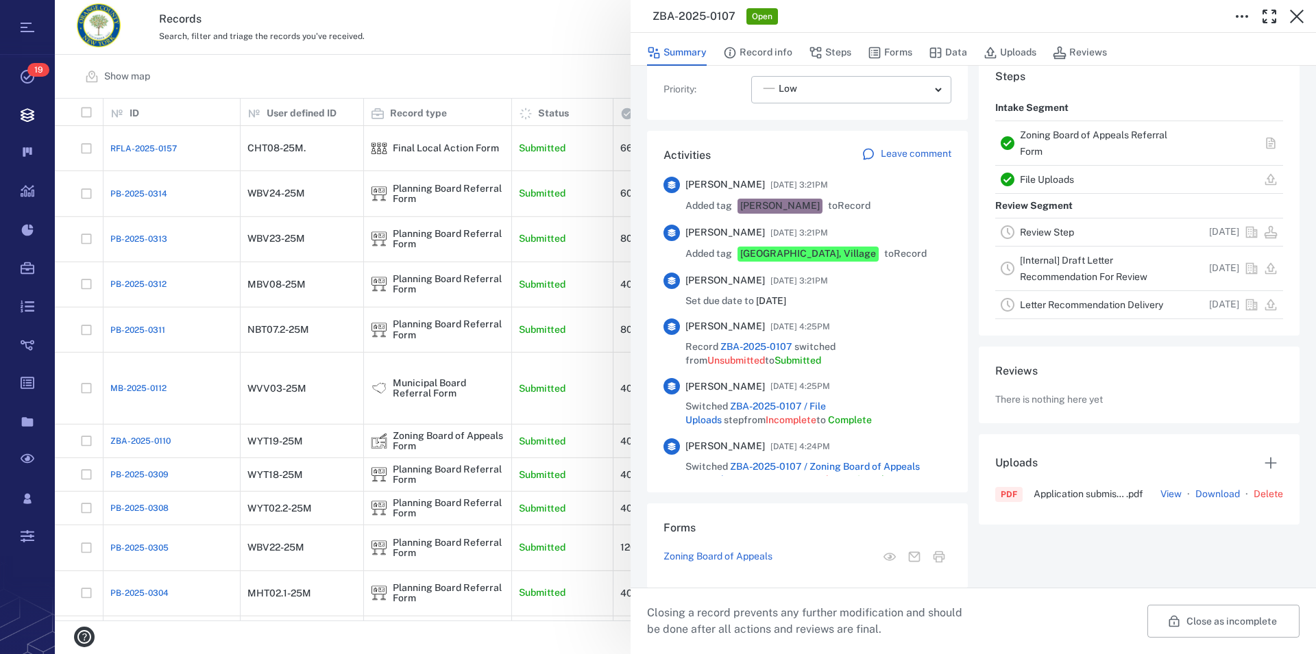
click at [1081, 132] on link "Zoning Board of Appeals Referral Form" at bounding box center [1093, 143] width 147 height 27
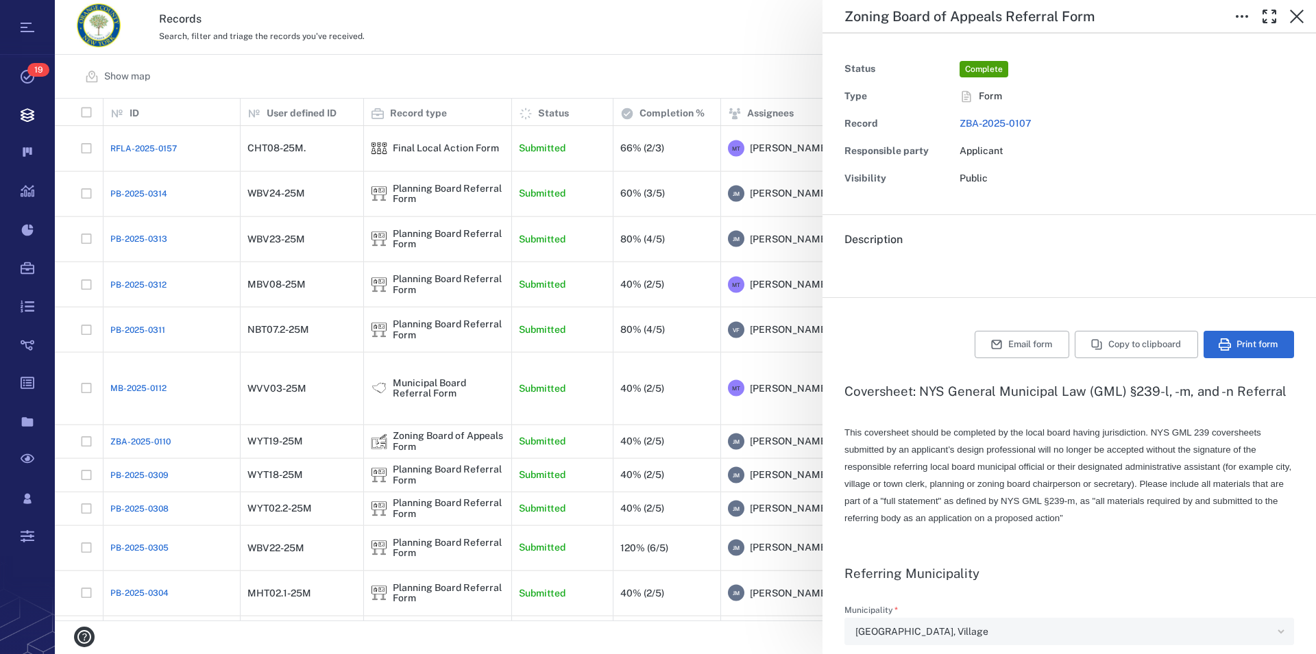
type textarea "*"
type input "**********"
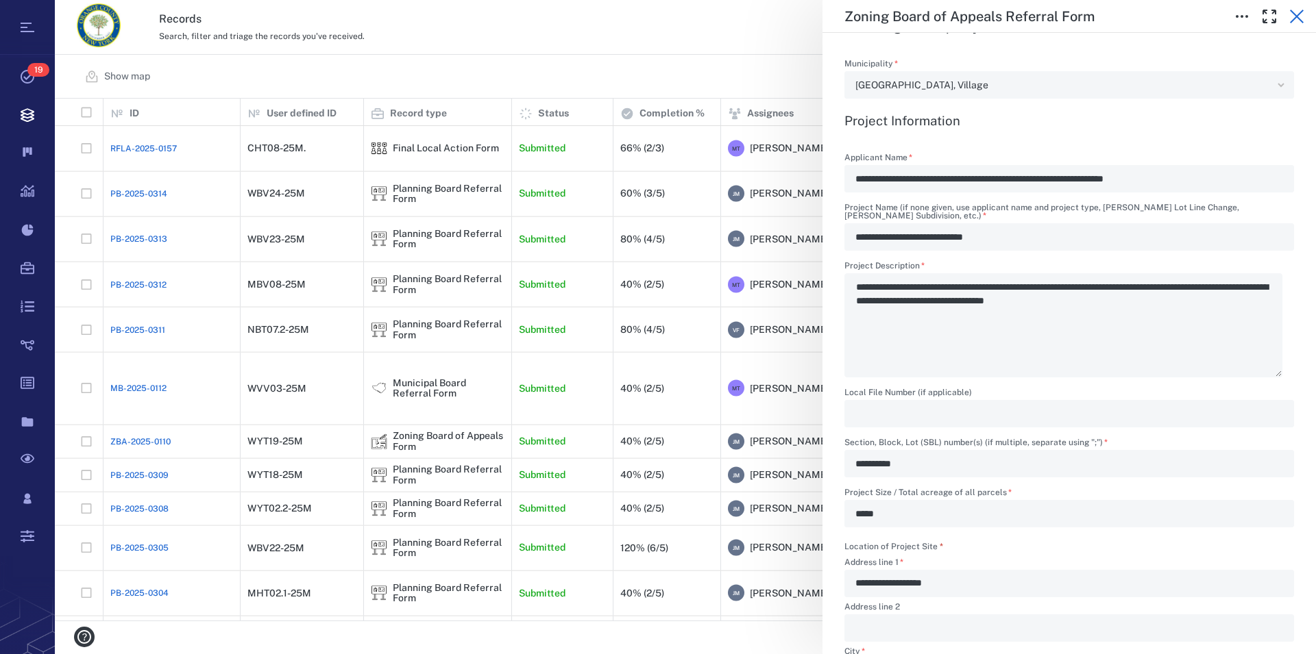
click at [1299, 20] on icon "button" at bounding box center [1297, 17] width 14 height 14
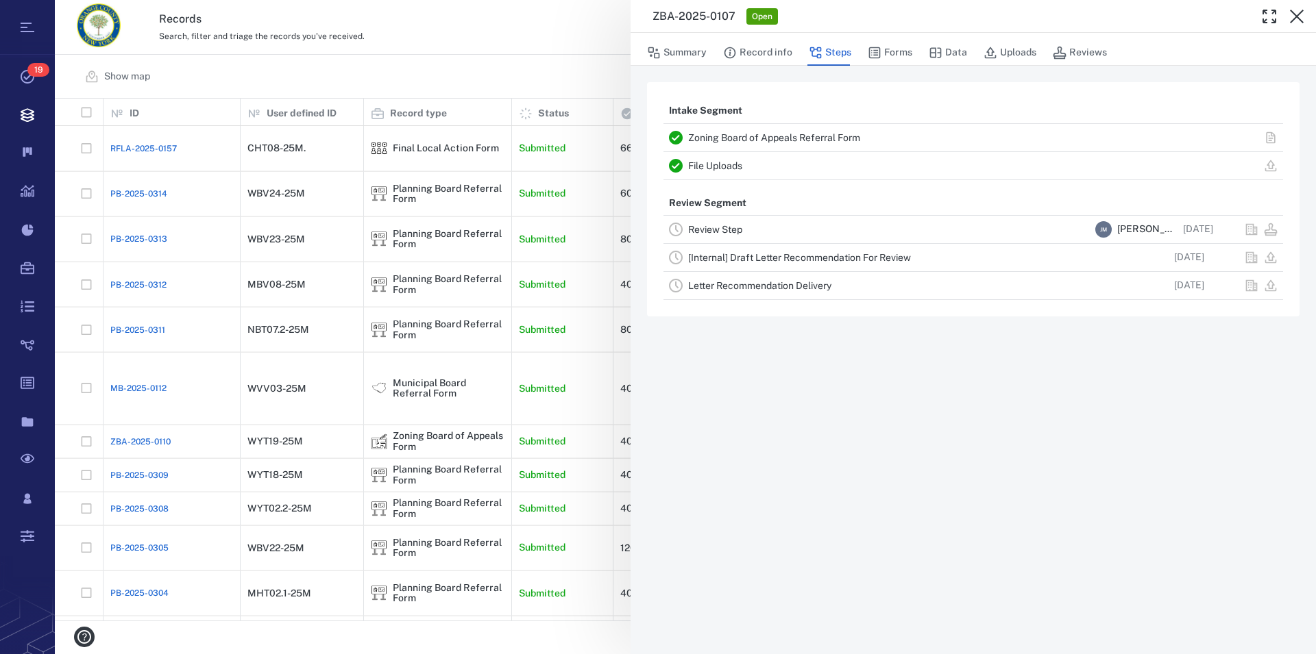
click at [1299, 20] on icon "button" at bounding box center [1297, 17] width 14 height 14
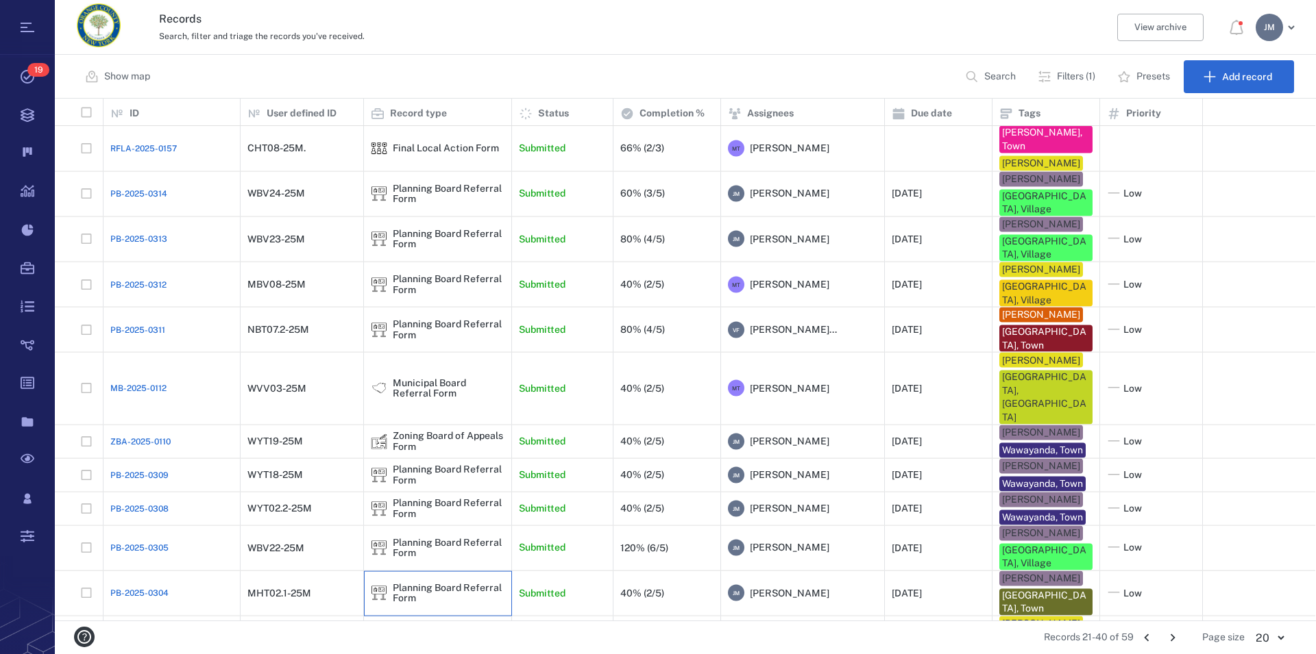
click at [437, 583] on div "Planning Board Referral Form" at bounding box center [449, 593] width 112 height 21
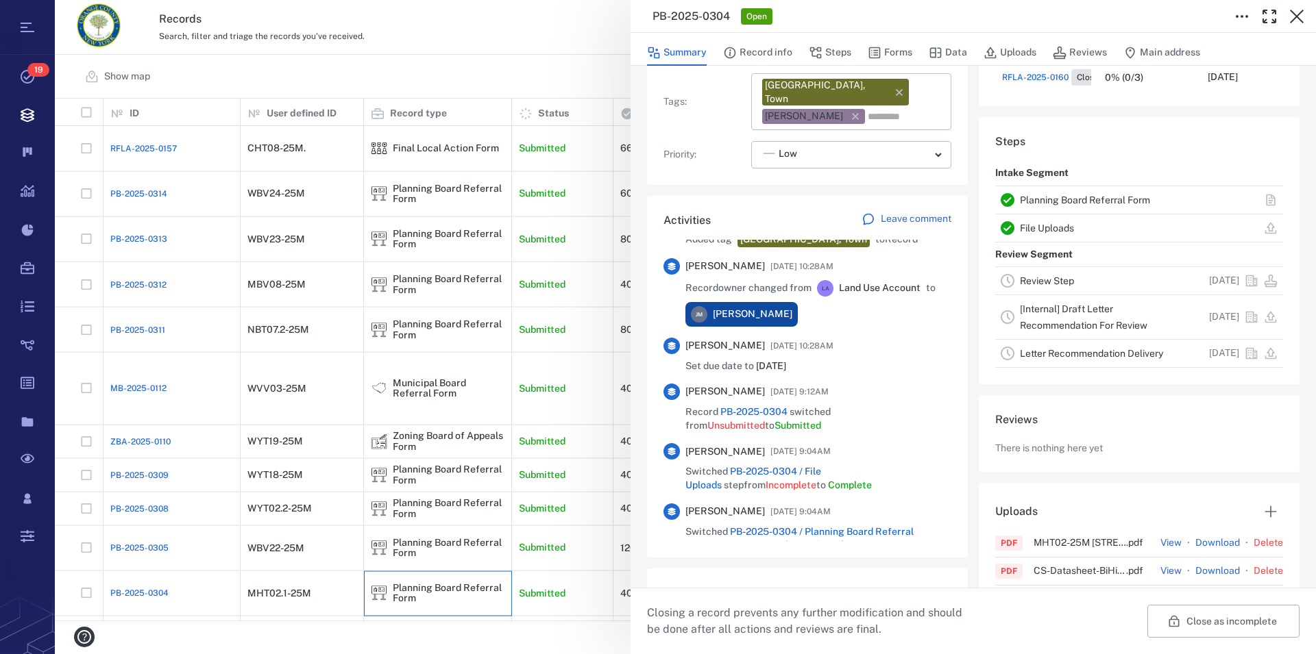
scroll to position [234, 0]
click at [1082, 202] on link "Planning Board Referral Form" at bounding box center [1085, 199] width 130 height 11
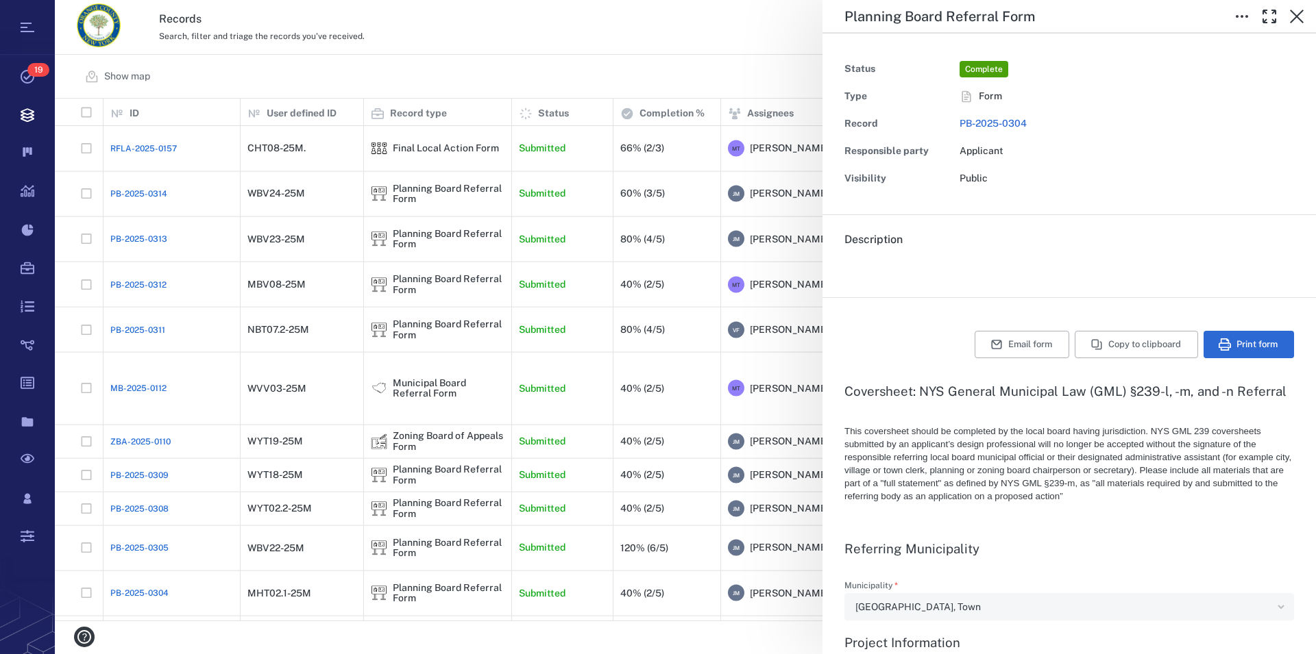
type textarea "*"
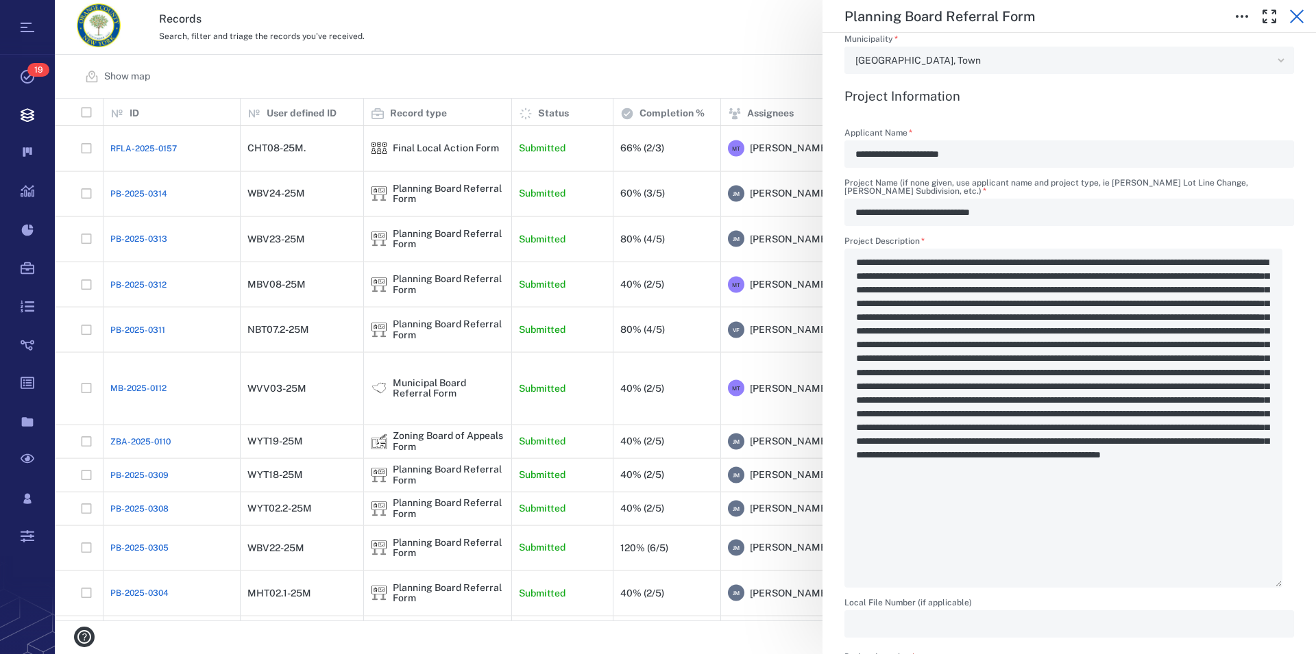
click at [1302, 15] on icon "button" at bounding box center [1296, 16] width 16 height 16
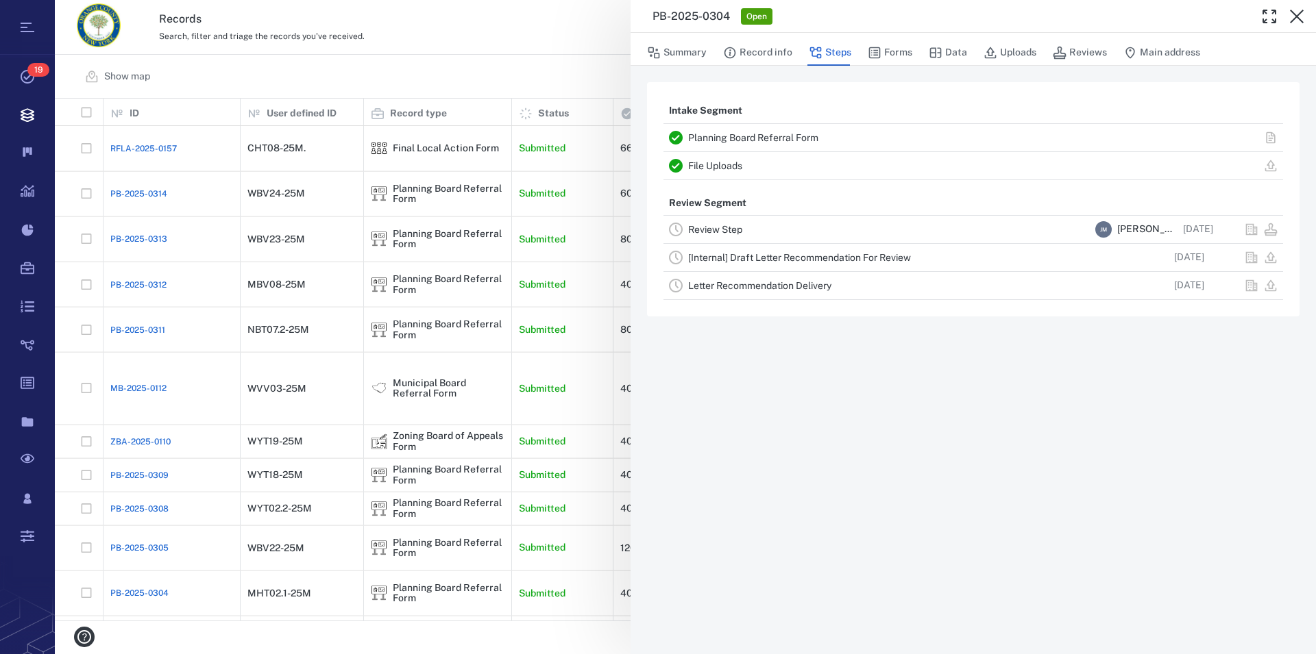
click at [1302, 15] on icon "button" at bounding box center [1296, 16] width 16 height 16
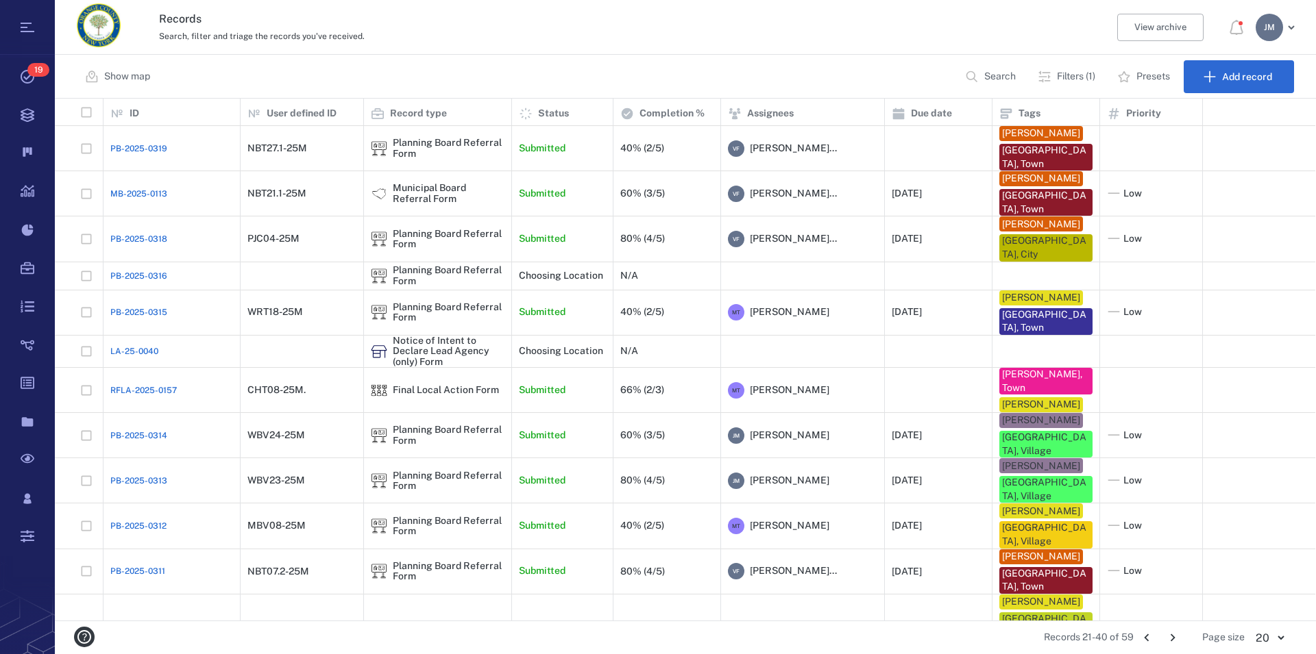
click at [1147, 635] on icon "Go to previous page" at bounding box center [1146, 637] width 15 height 15
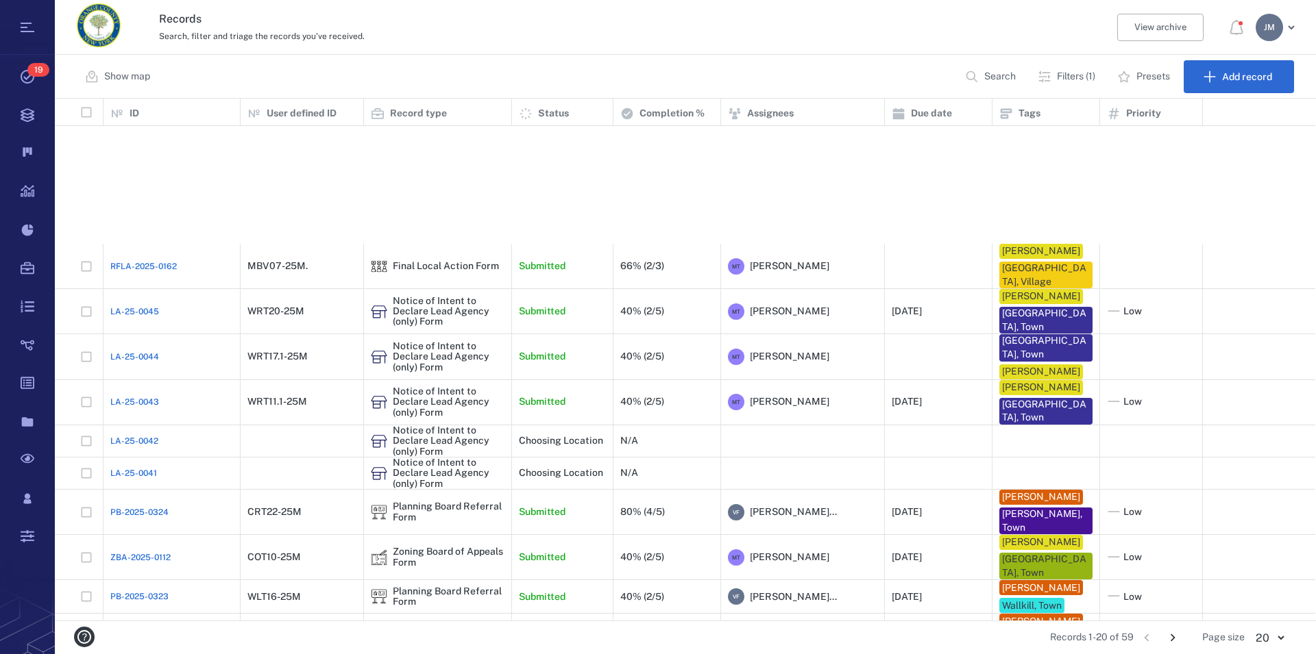
scroll to position [282, 0]
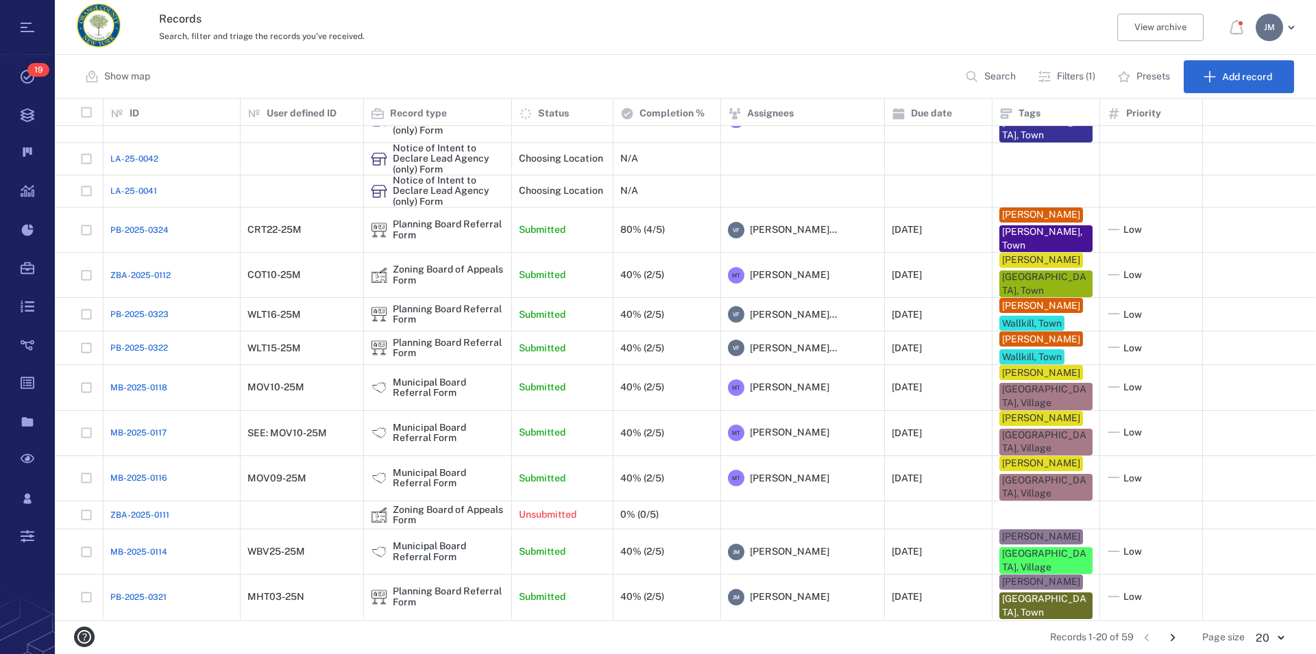
click at [1168, 635] on icon "Go to next page" at bounding box center [1172, 637] width 15 height 15
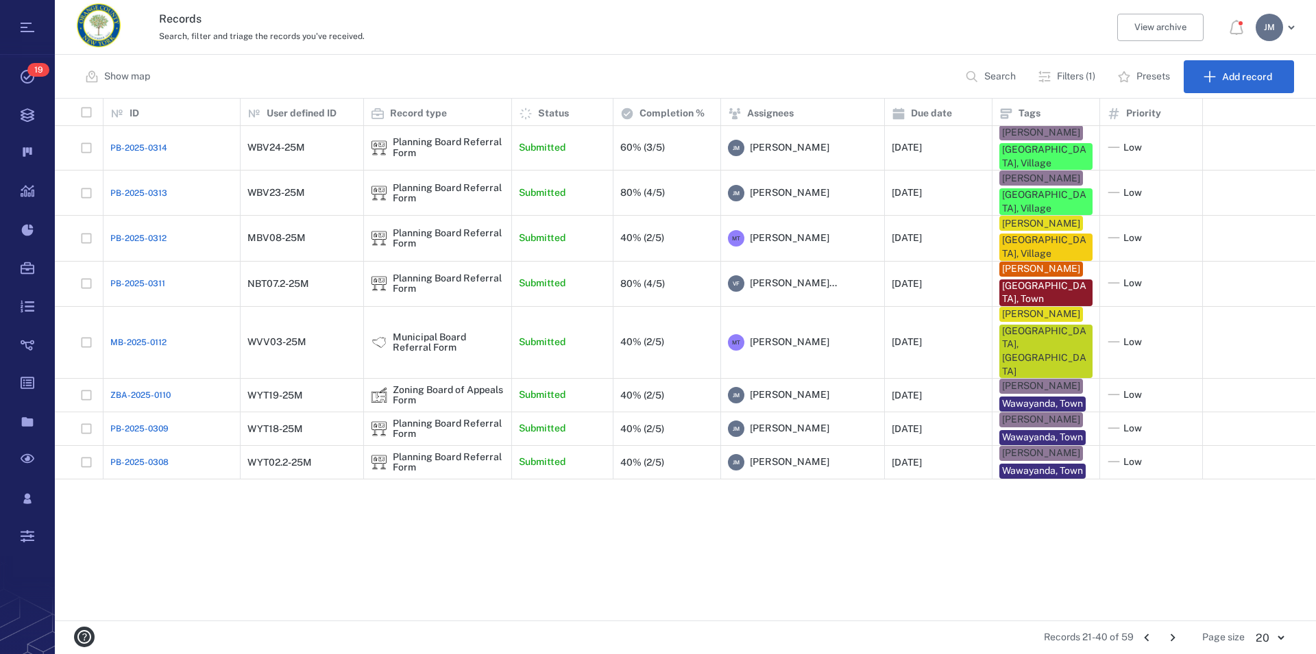
scroll to position [0, 0]
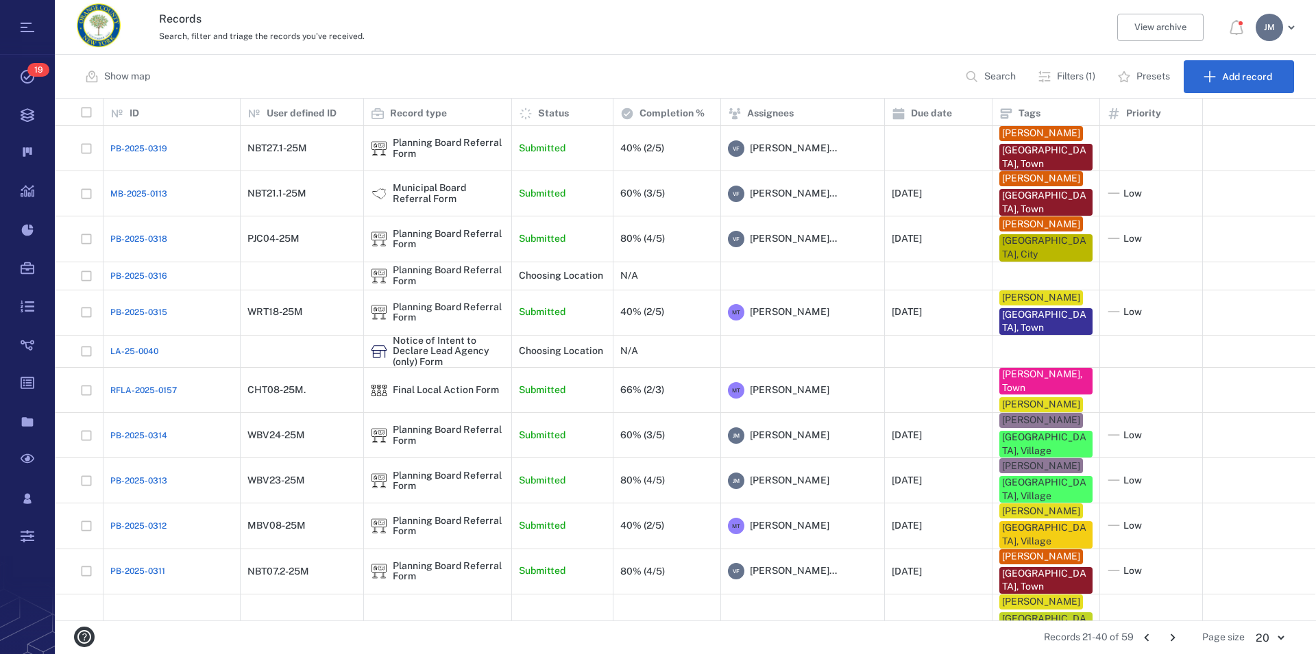
click at [1147, 637] on icon "Go to previous page" at bounding box center [1146, 639] width 5 height 8
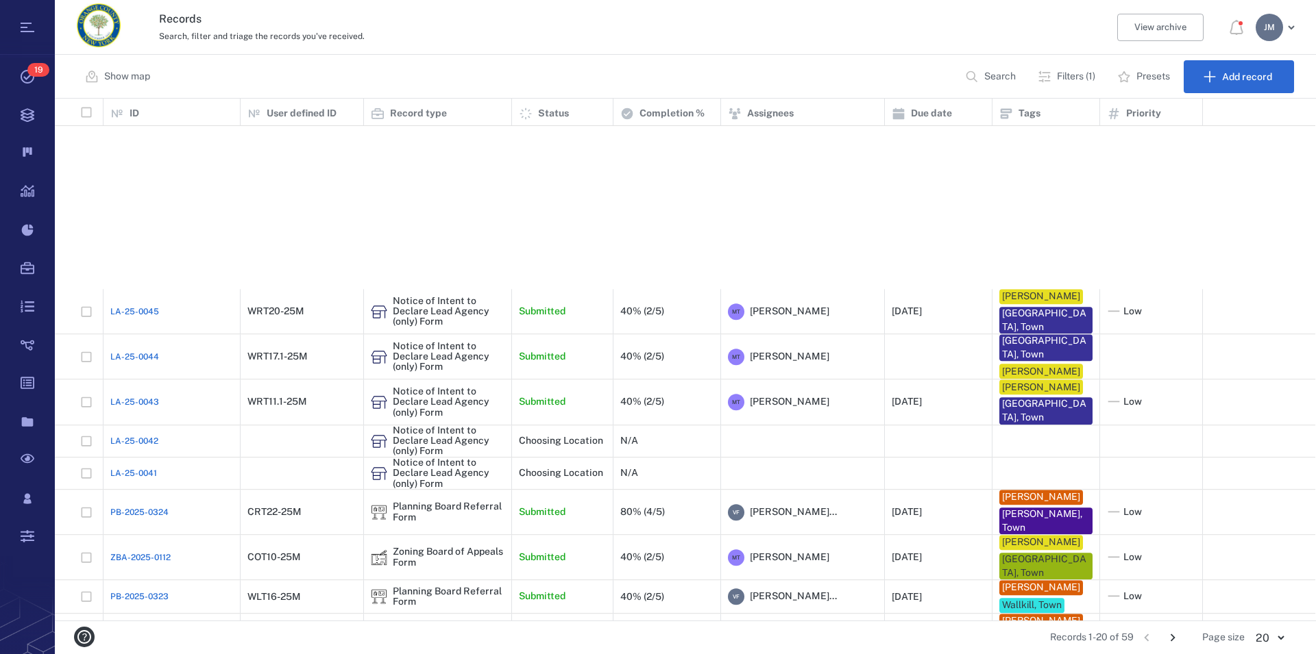
scroll to position [282, 0]
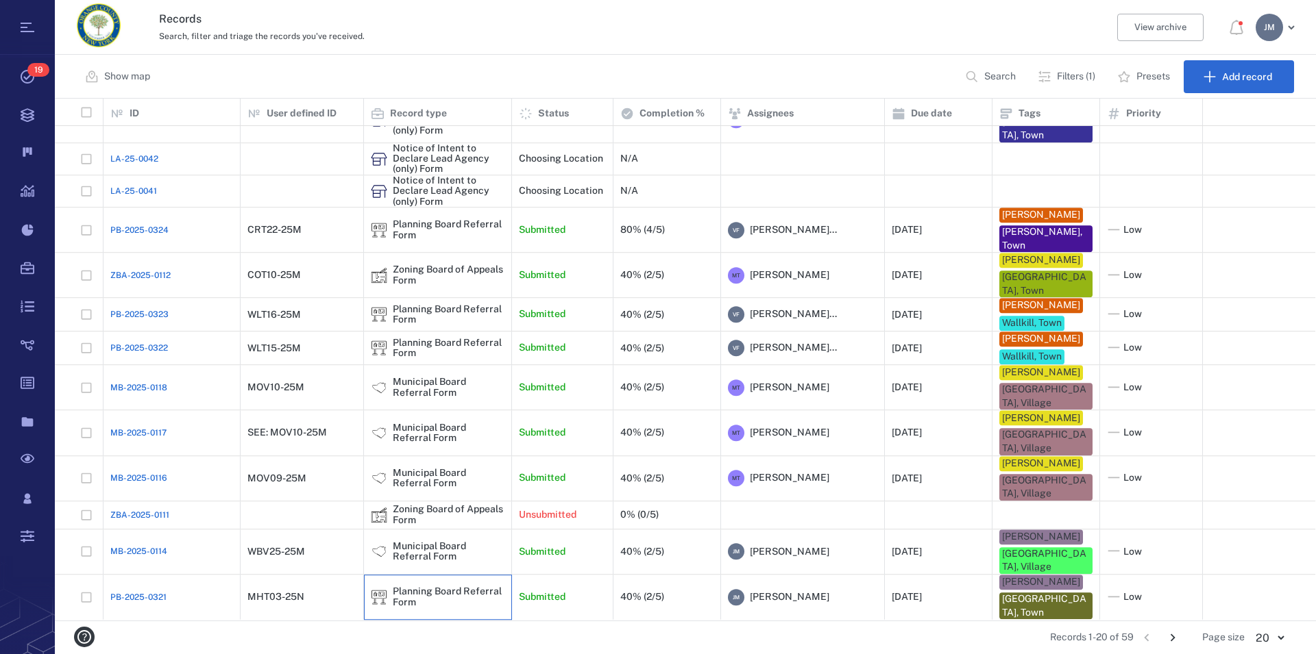
click at [434, 596] on div "Planning Board Referral Form" at bounding box center [449, 597] width 112 height 21
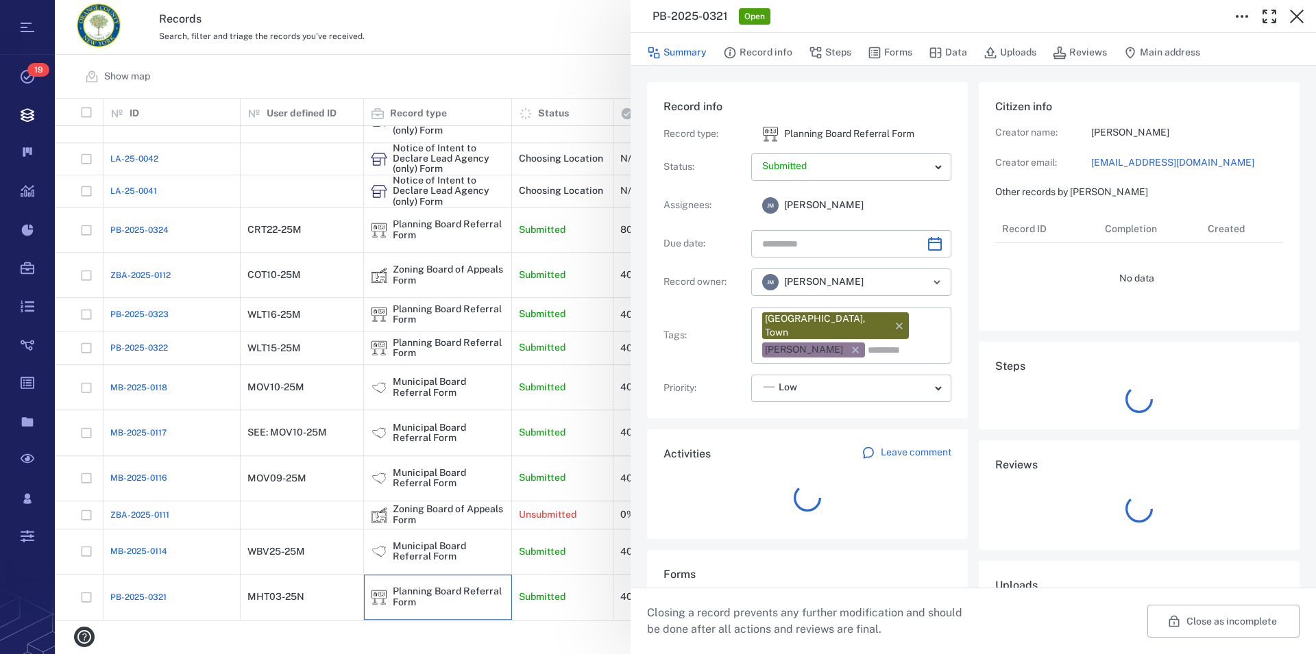
type input "**********"
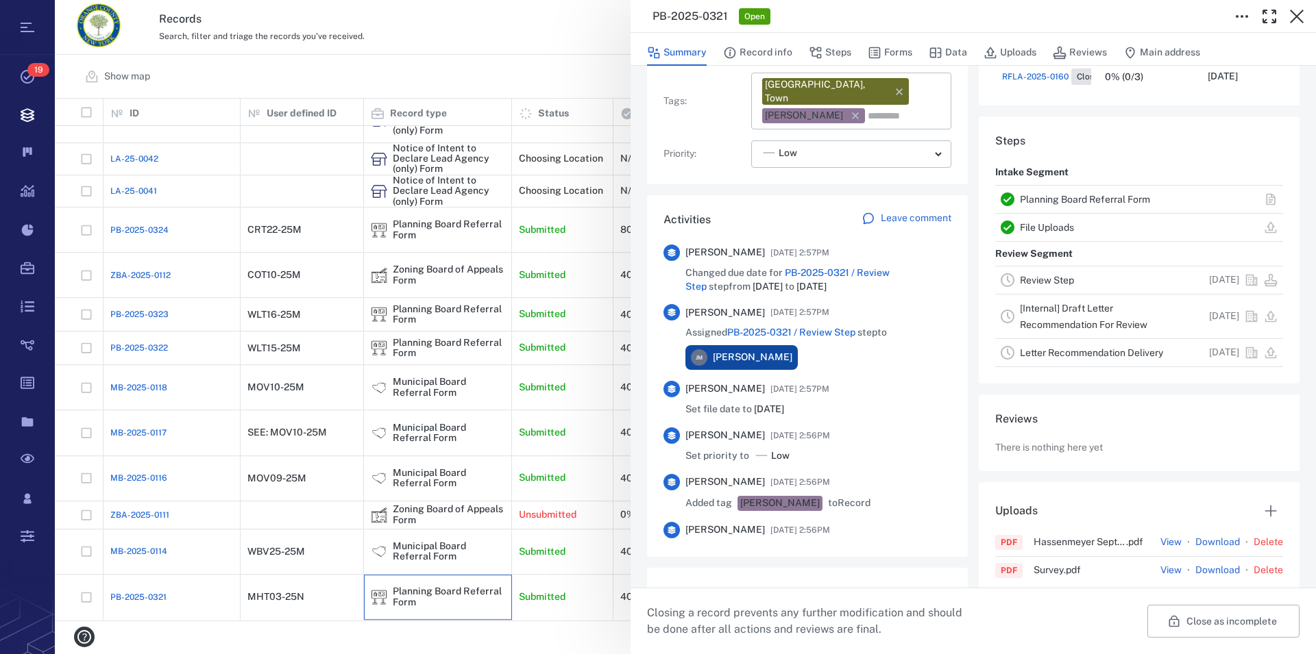
scroll to position [313, 0]
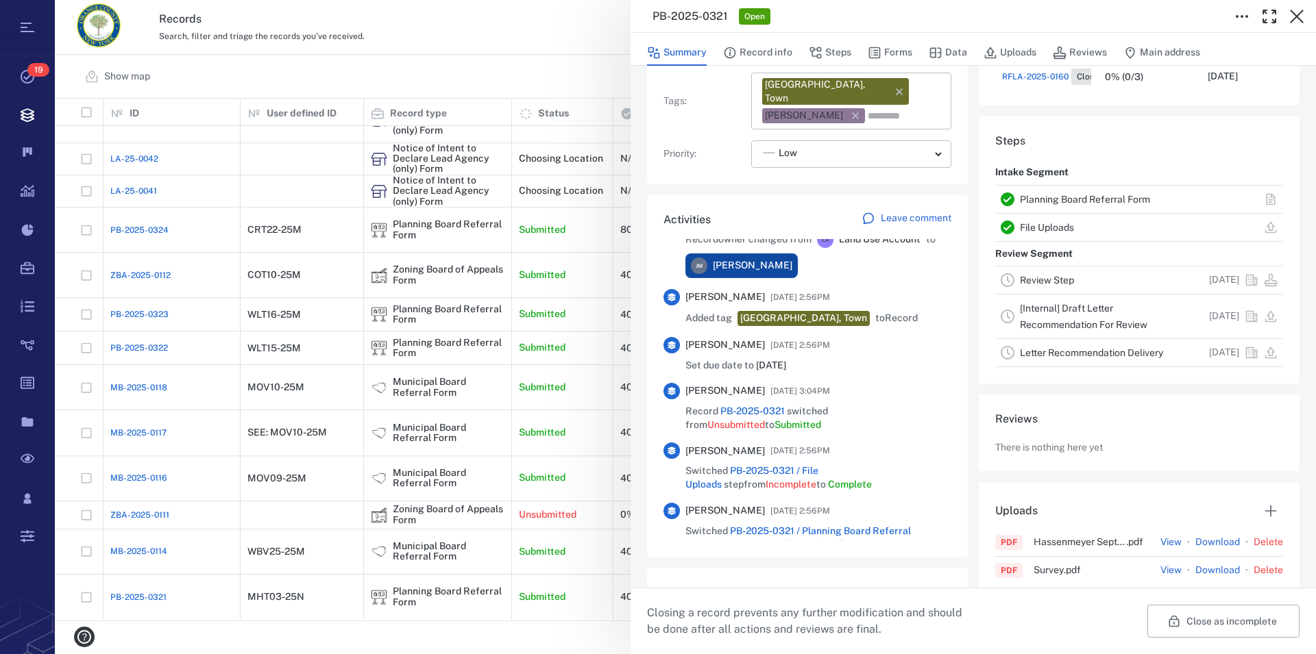
click at [1054, 195] on link "Planning Board Referral Form" at bounding box center [1085, 199] width 130 height 11
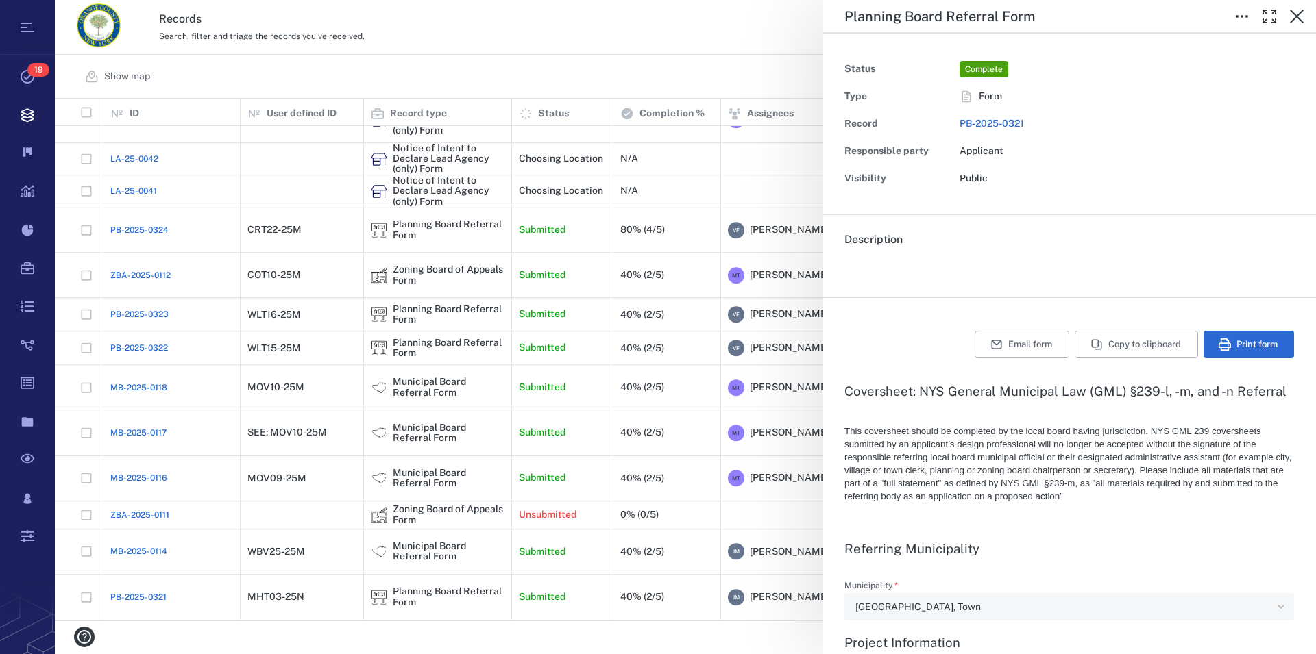
type textarea "*"
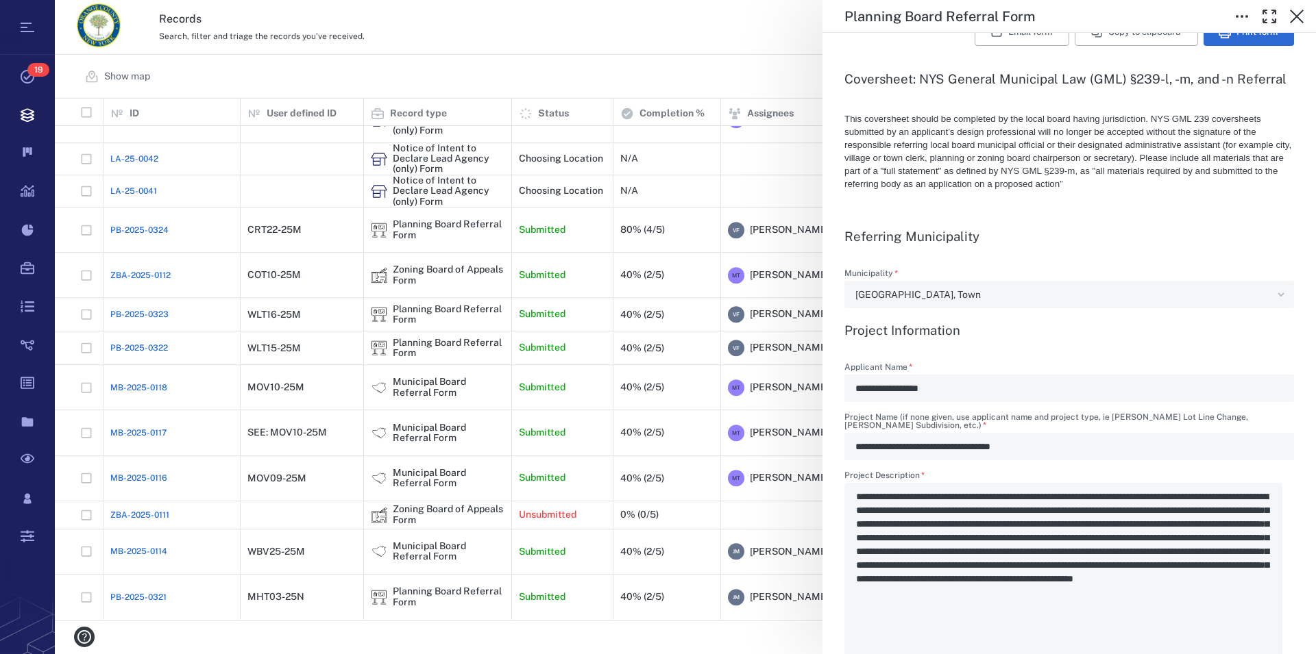
scroll to position [391, 0]
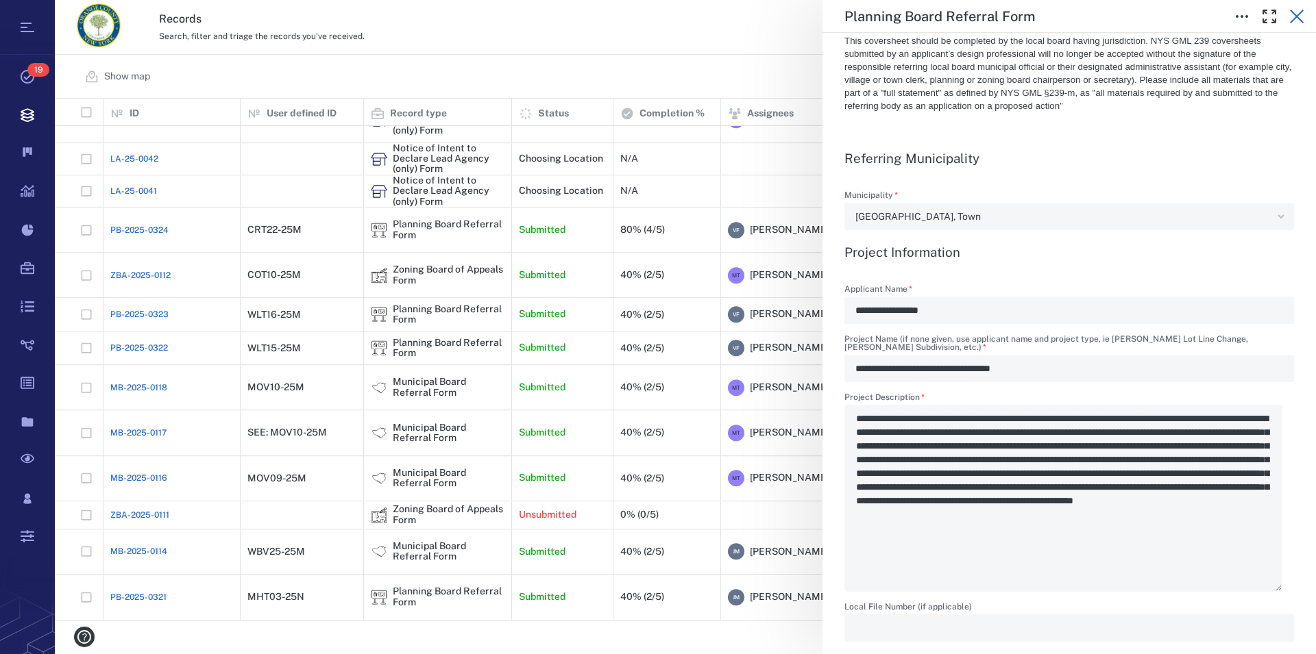
click at [1301, 12] on icon "button" at bounding box center [1297, 17] width 14 height 14
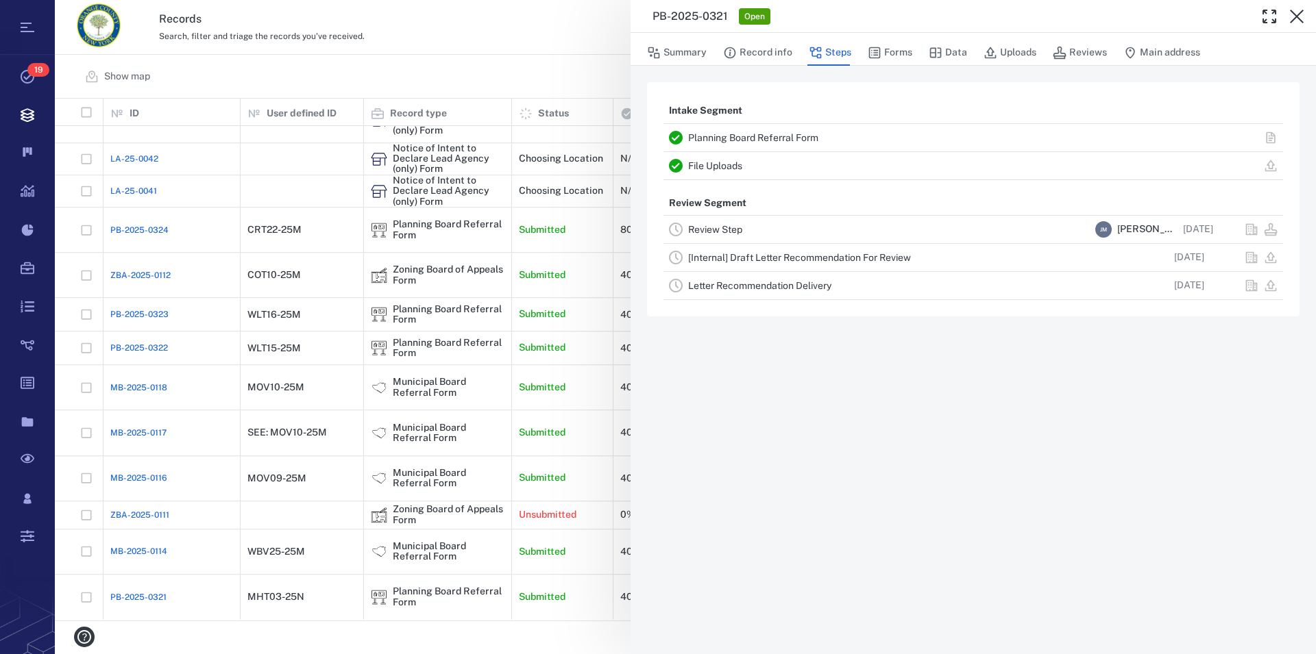
click at [1301, 12] on icon "button" at bounding box center [1297, 17] width 14 height 14
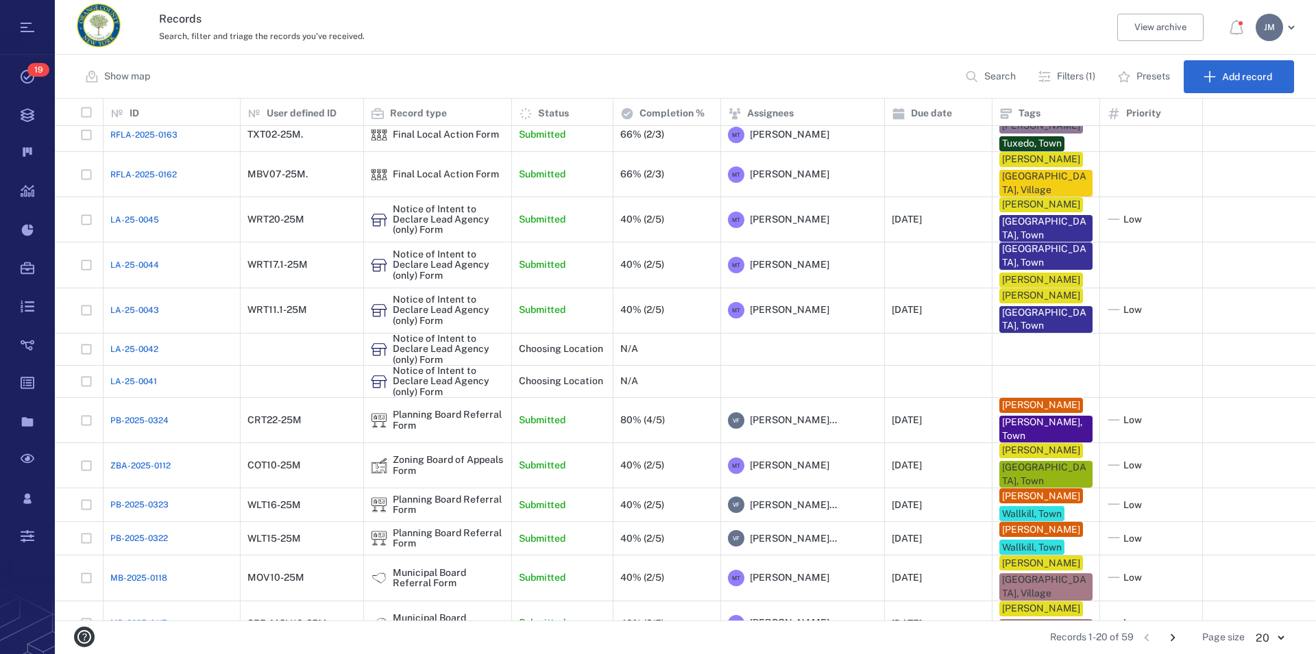
scroll to position [85, 0]
